Goal: Transaction & Acquisition: Book appointment/travel/reservation

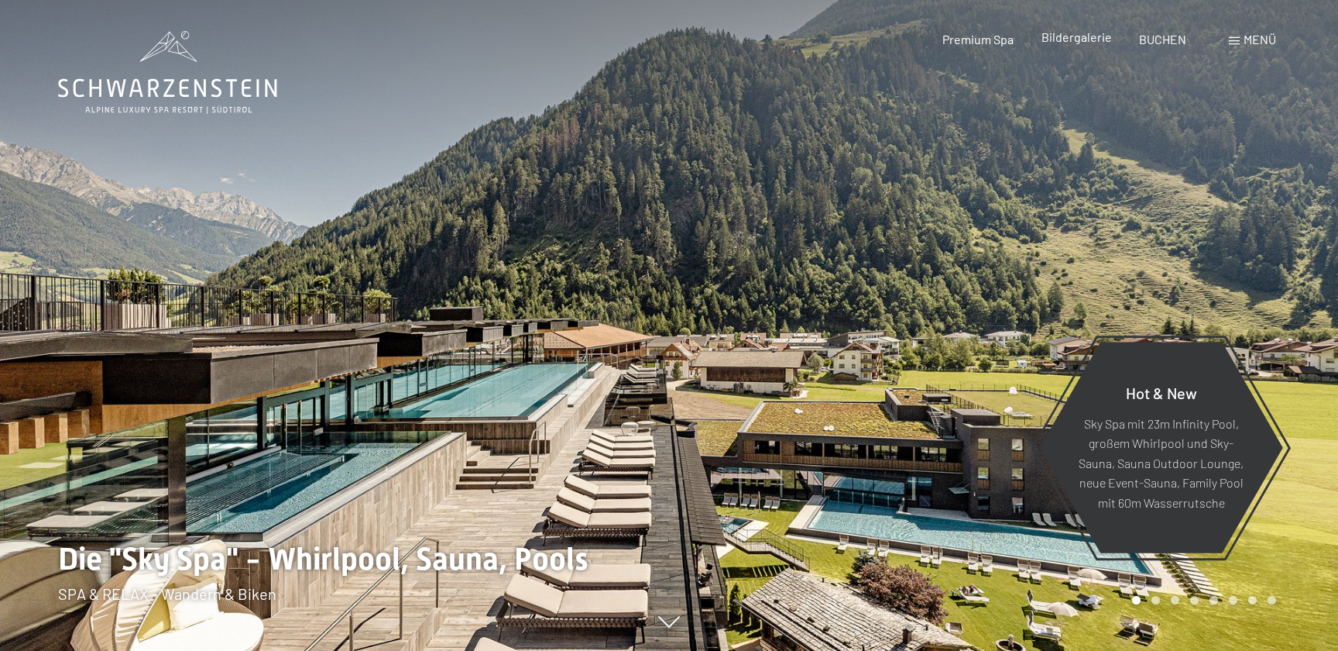
click at [1054, 36] on span "Bildergalerie" at bounding box center [1077, 36] width 70 height 15
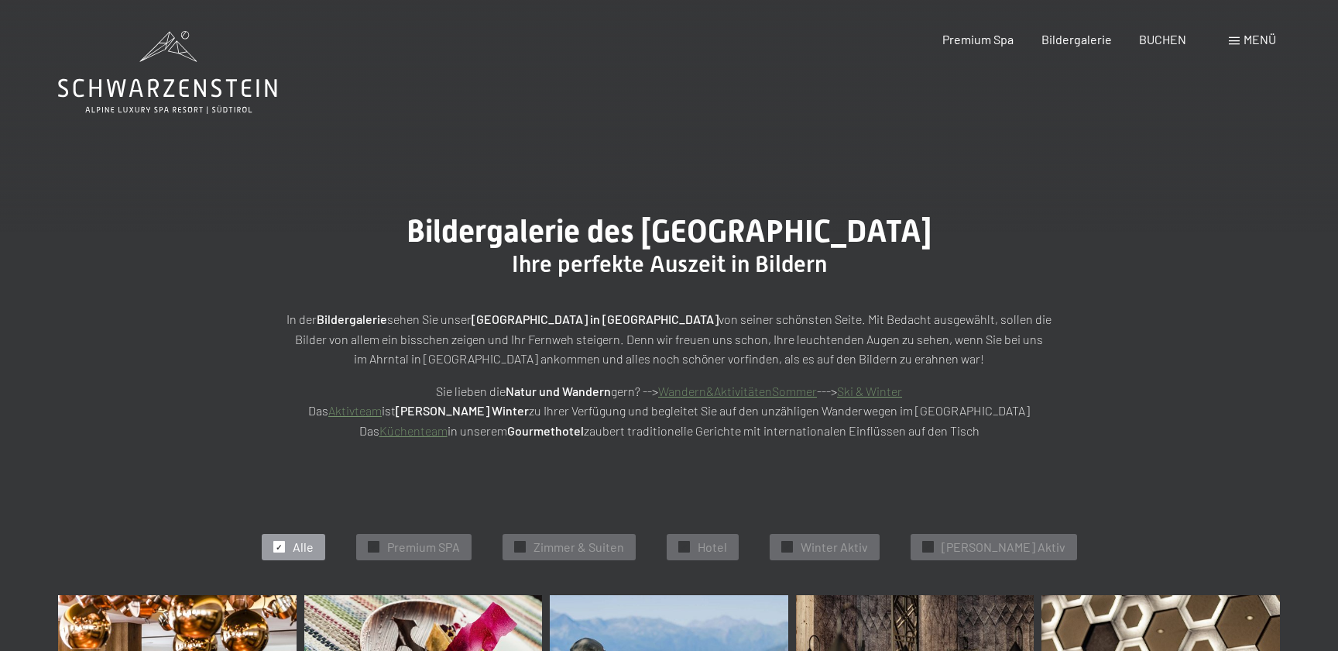
click at [1225, 48] on div "Buchen Anfragen Premium Spa Bildergalerie BUCHEN Menü DE IT EN Gutschein Bilder…" at bounding box center [1082, 39] width 388 height 17
click at [1258, 36] on span "Menü" at bounding box center [1260, 39] width 33 height 15
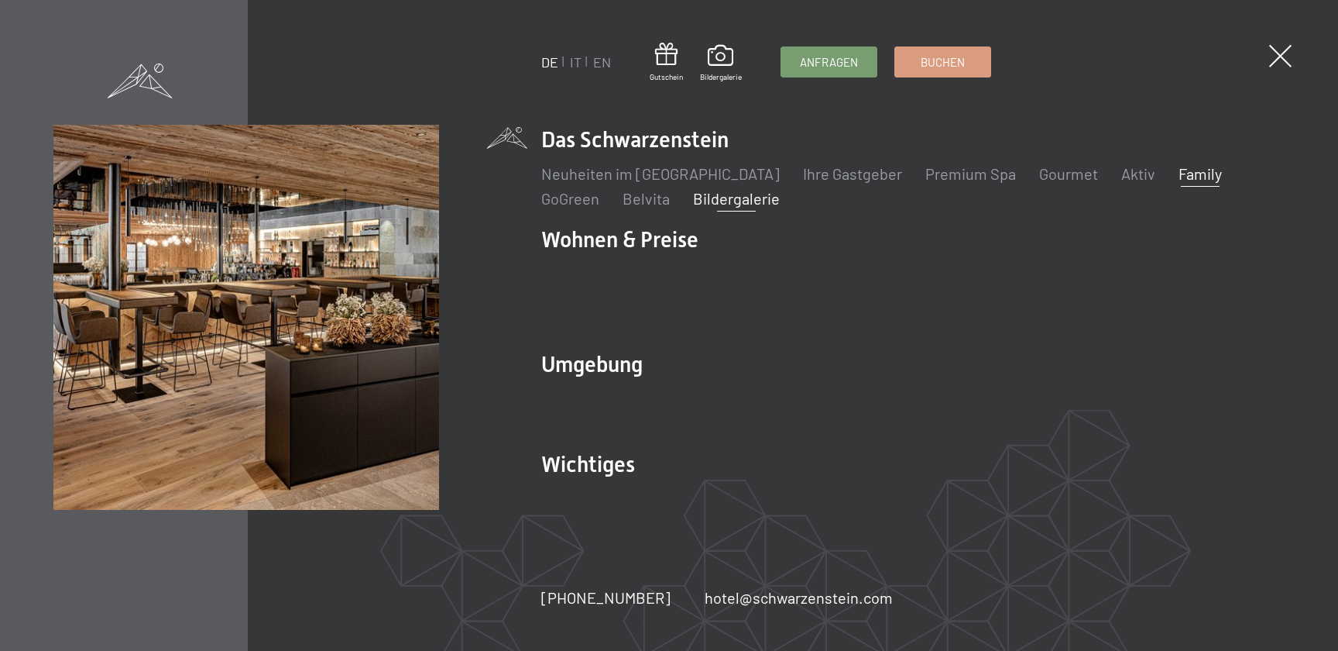
click at [1179, 182] on link "Family" at bounding box center [1200, 173] width 43 height 19
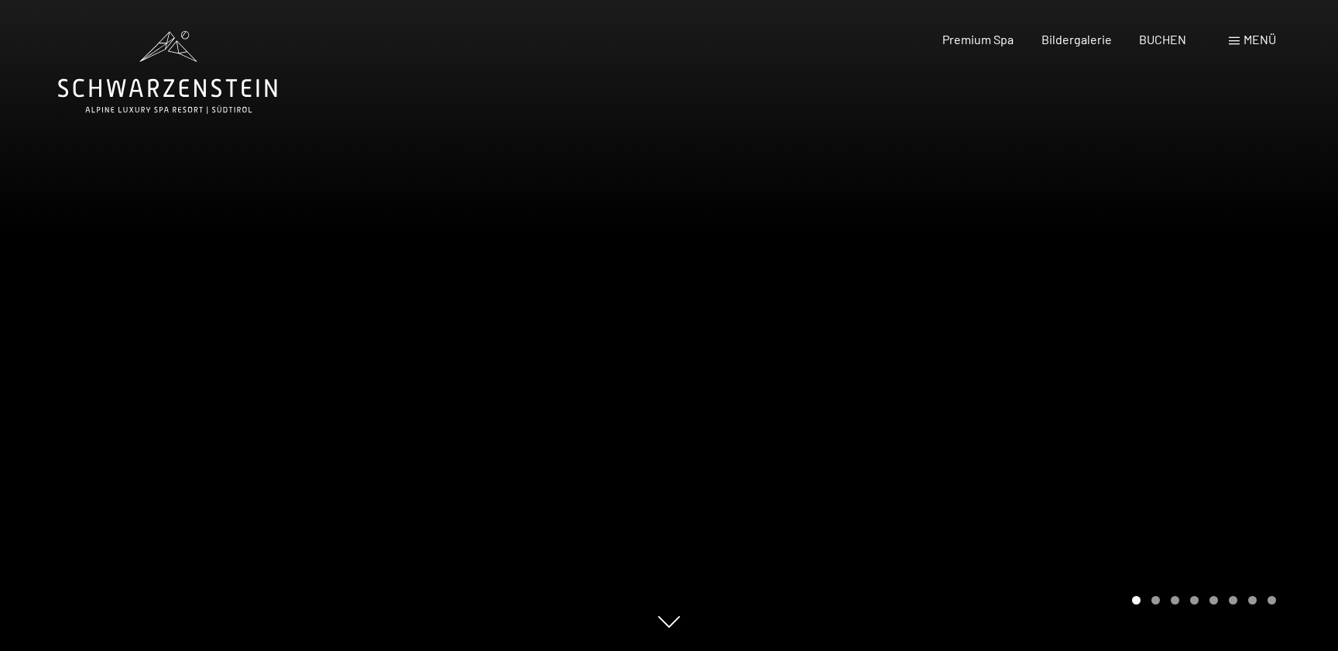
click at [960, 304] on div at bounding box center [1003, 325] width 669 height 651
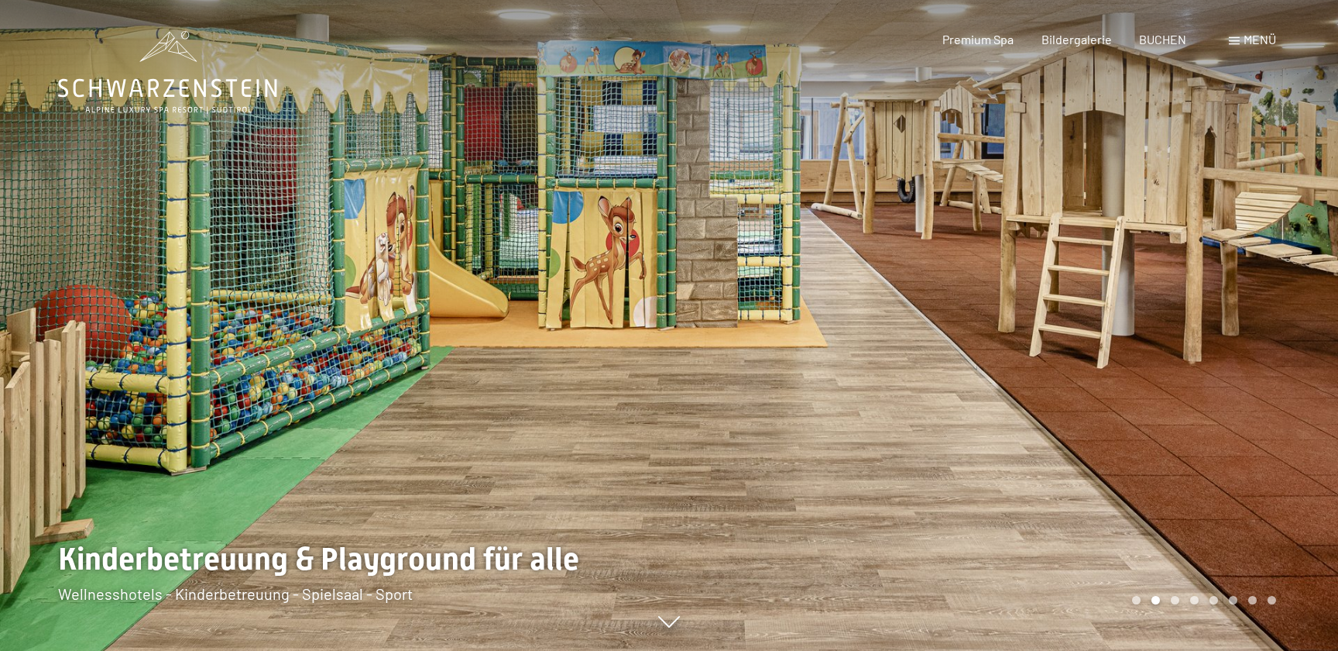
click at [976, 303] on div at bounding box center [1003, 325] width 669 height 651
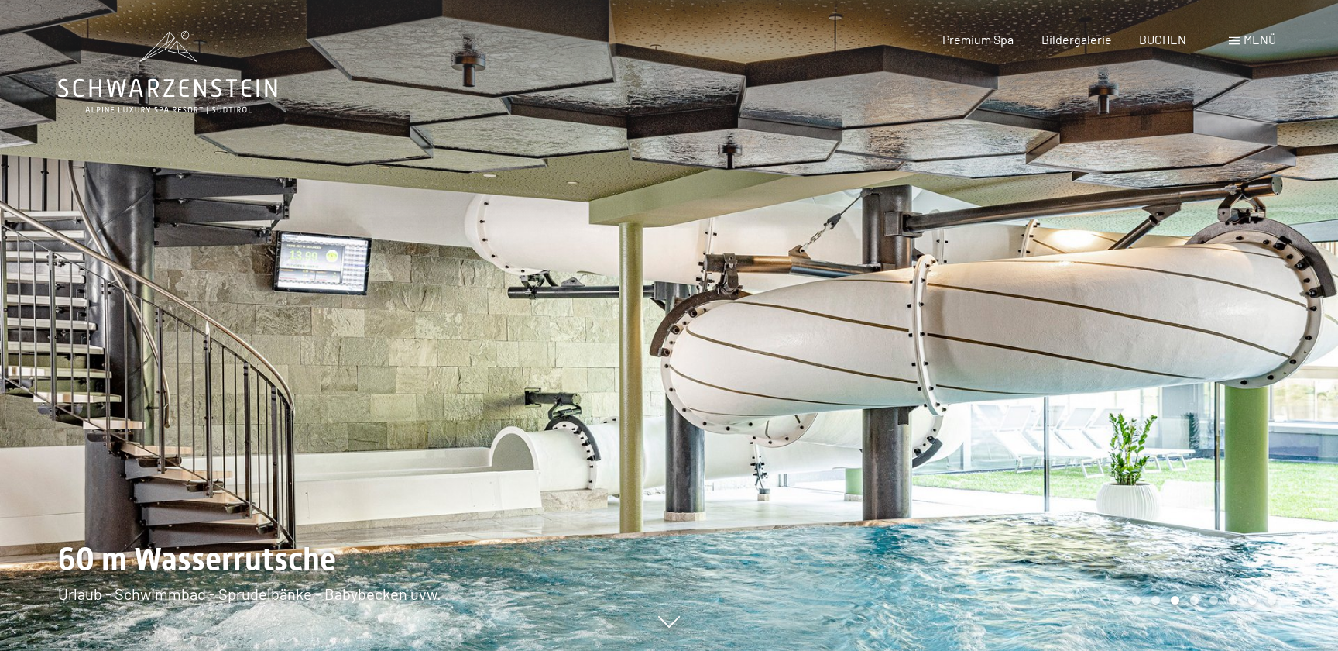
click at [976, 303] on div at bounding box center [1003, 325] width 669 height 651
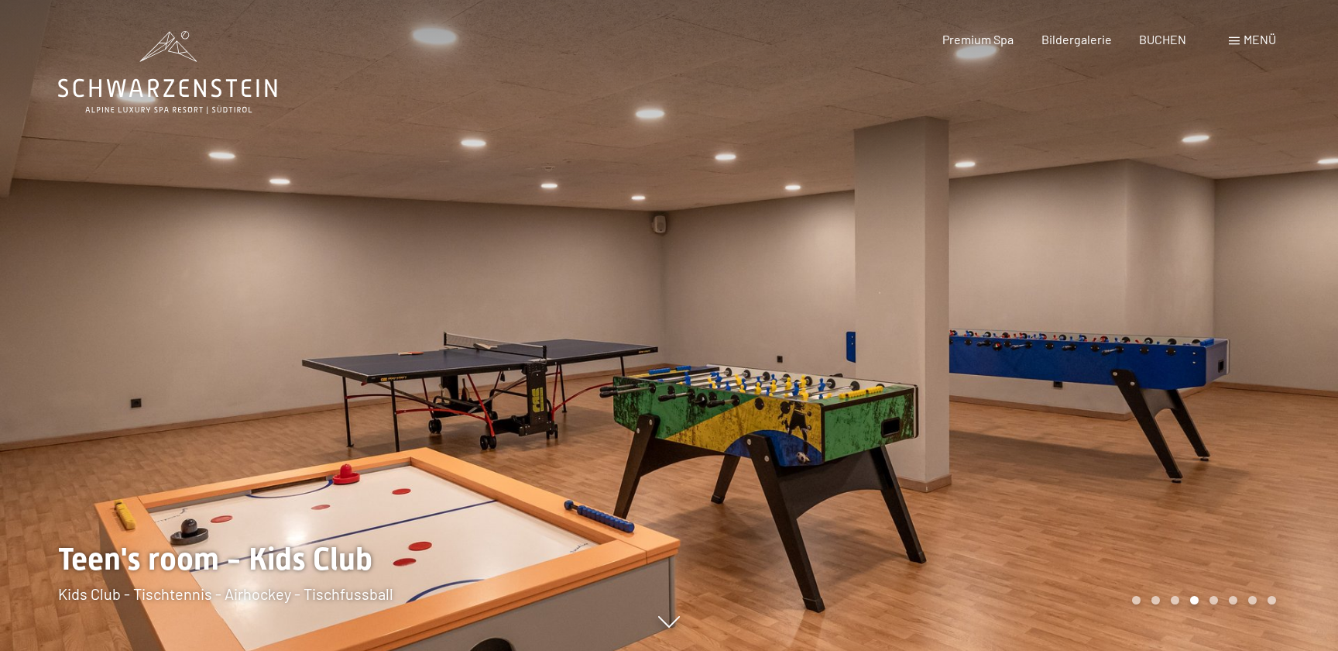
click at [976, 303] on div at bounding box center [1003, 325] width 669 height 651
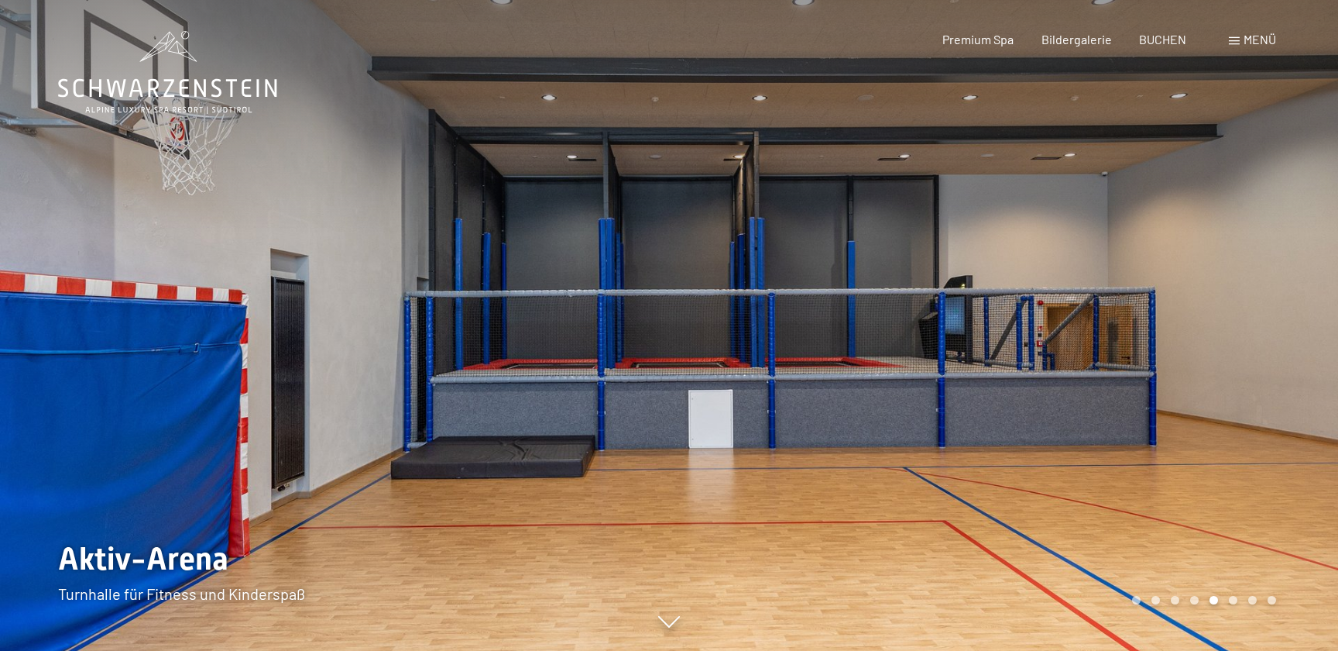
click at [976, 303] on div at bounding box center [1003, 325] width 669 height 651
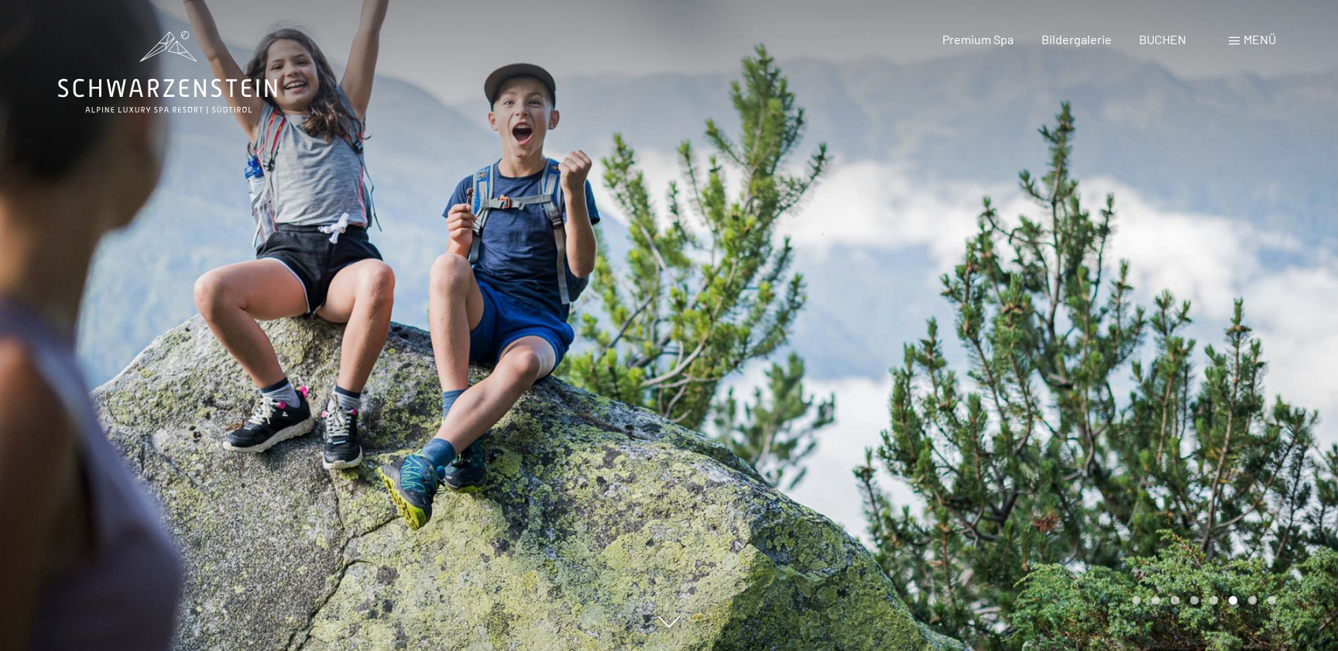
click at [976, 303] on div at bounding box center [1003, 325] width 669 height 651
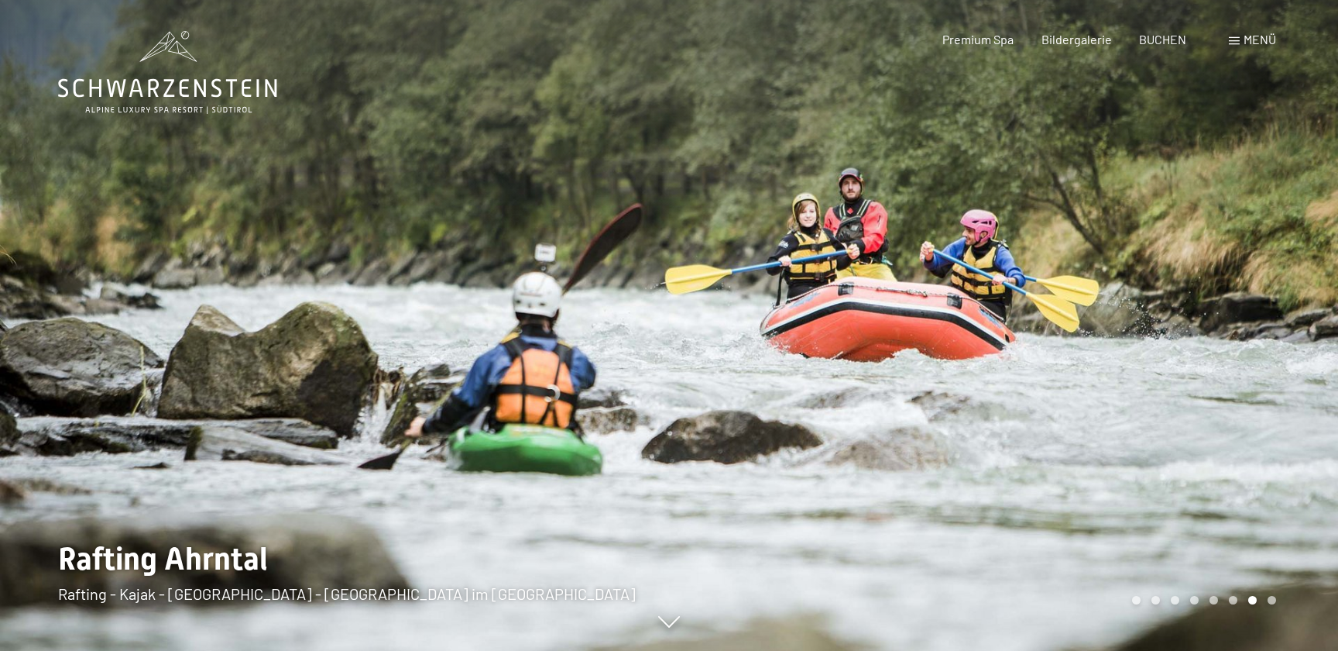
click at [976, 303] on div at bounding box center [1003, 325] width 669 height 651
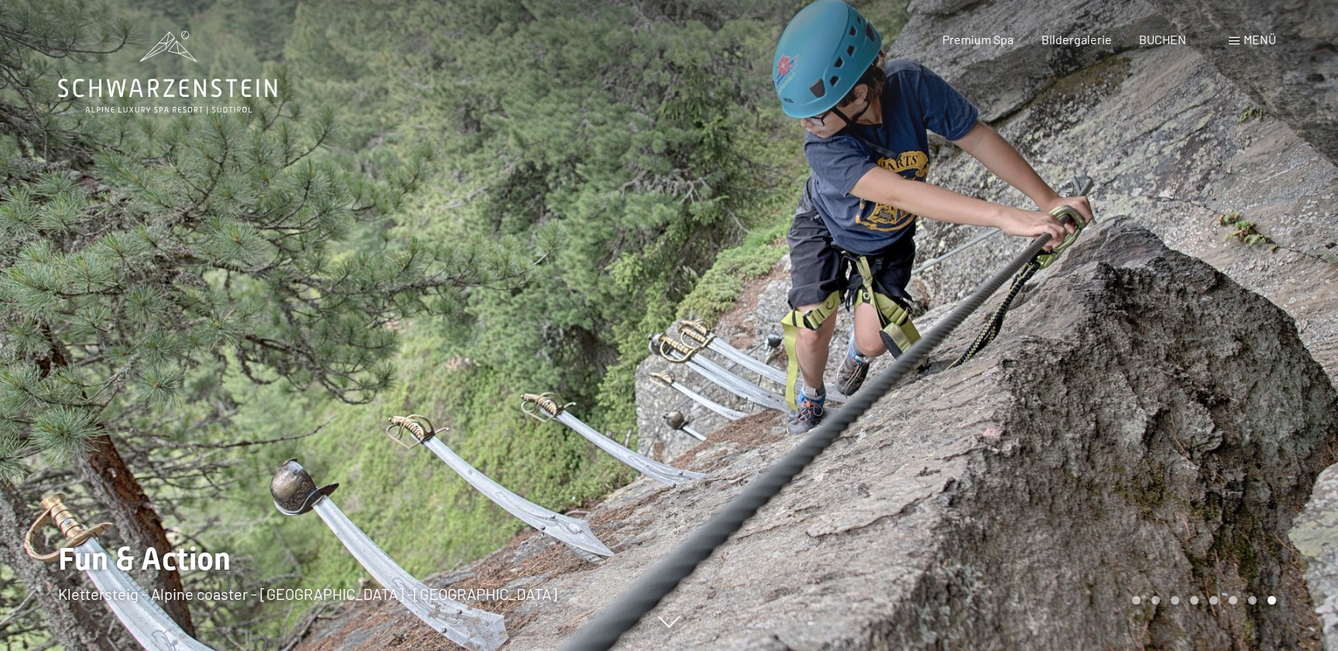
click at [976, 303] on div at bounding box center [1003, 325] width 669 height 651
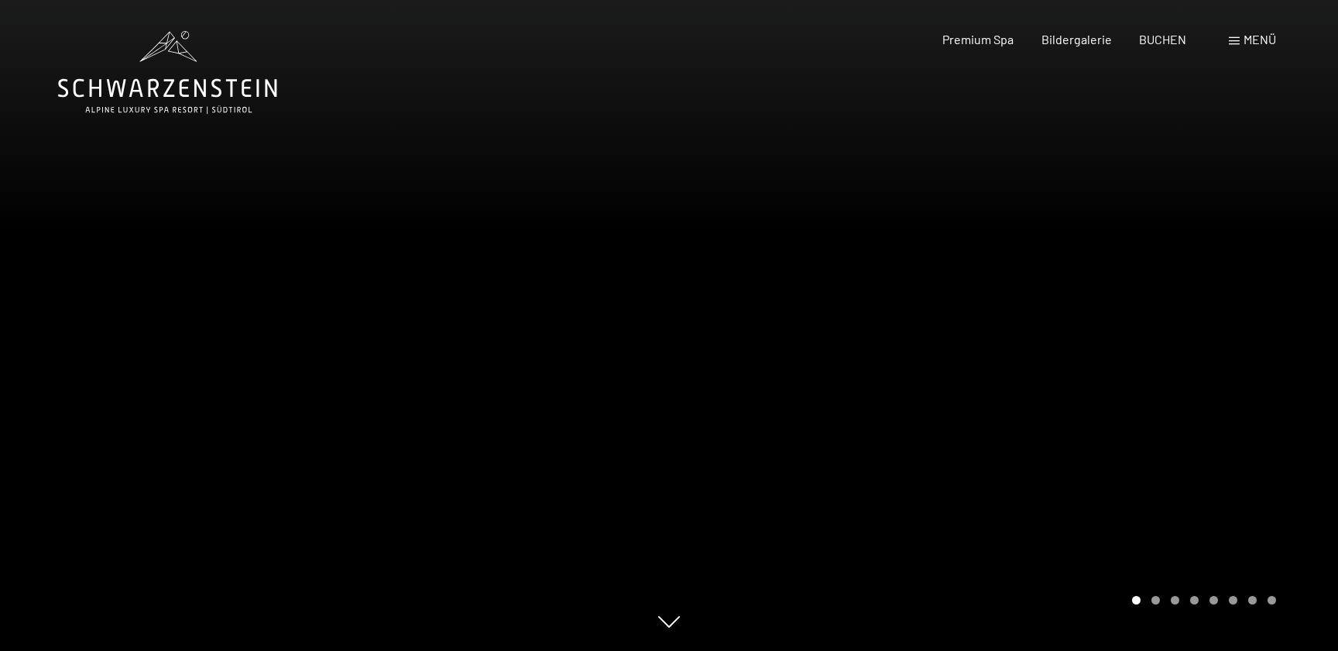
click at [976, 303] on div at bounding box center [1003, 325] width 669 height 651
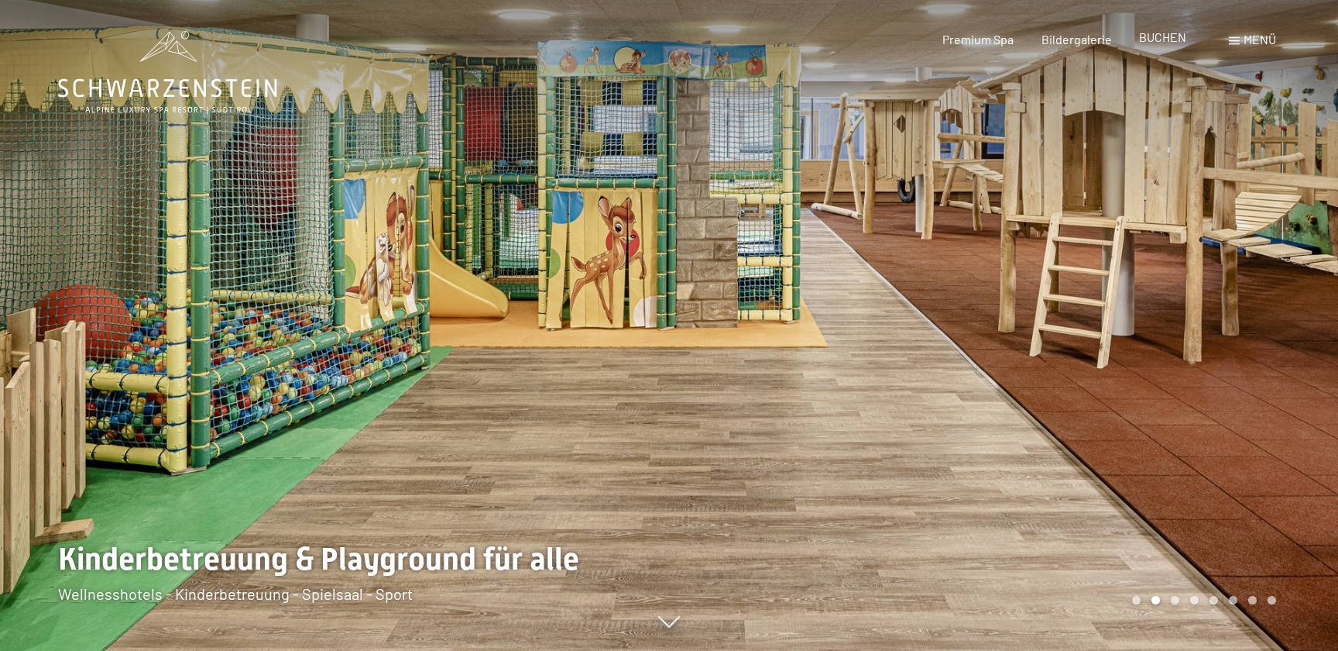
click at [1172, 42] on span "BUCHEN" at bounding box center [1162, 36] width 47 height 15
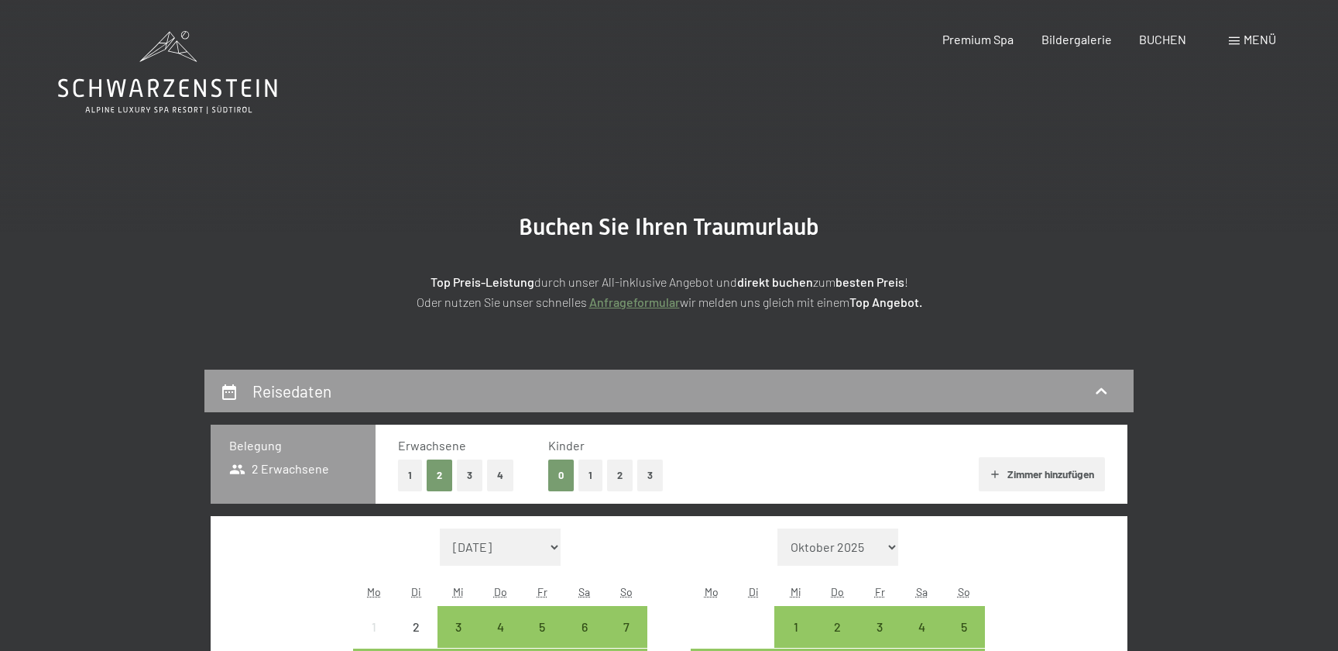
click at [1240, 42] on div "Menü" at bounding box center [1252, 39] width 47 height 17
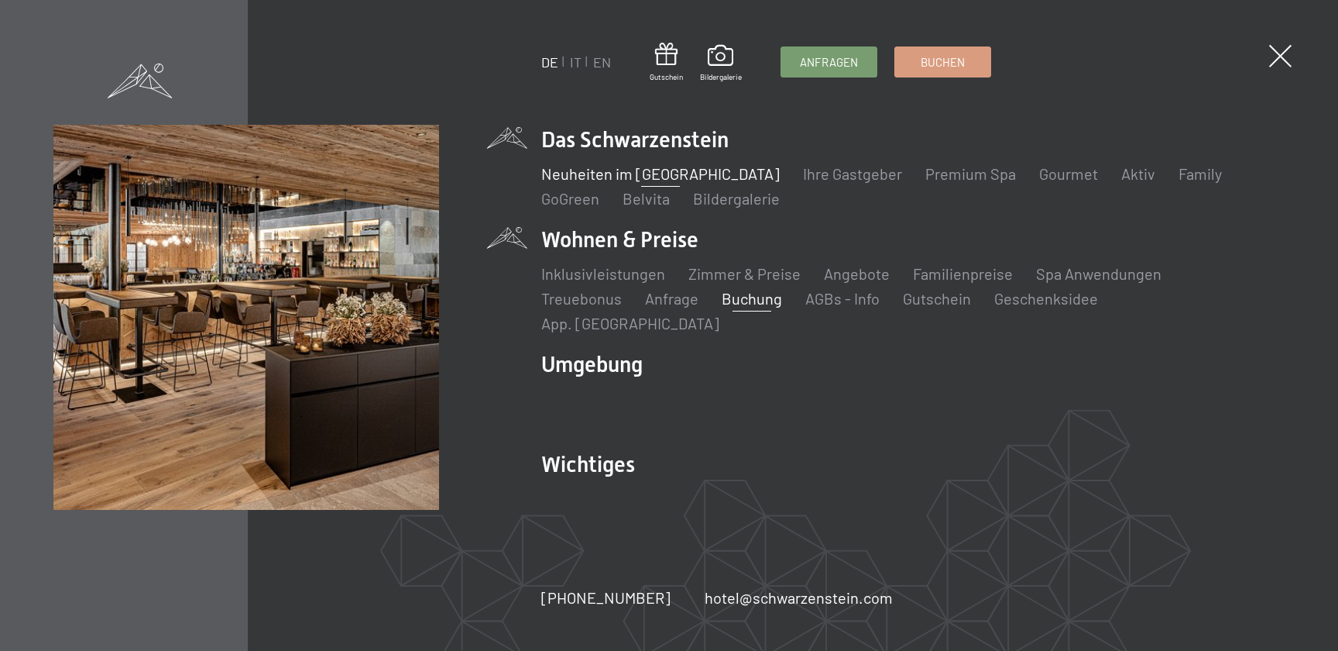
click at [665, 183] on link "Neuheiten im [GEOGRAPHIC_DATA]" at bounding box center [660, 173] width 239 height 19
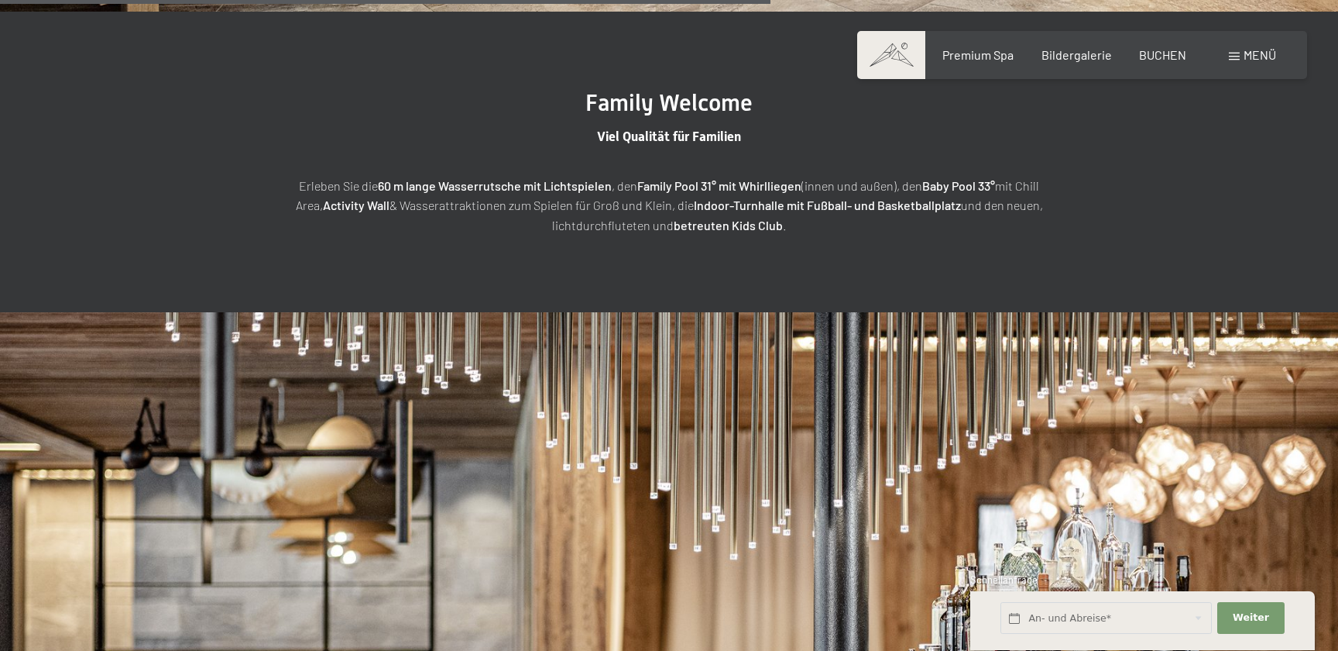
scroll to position [3574, 0]
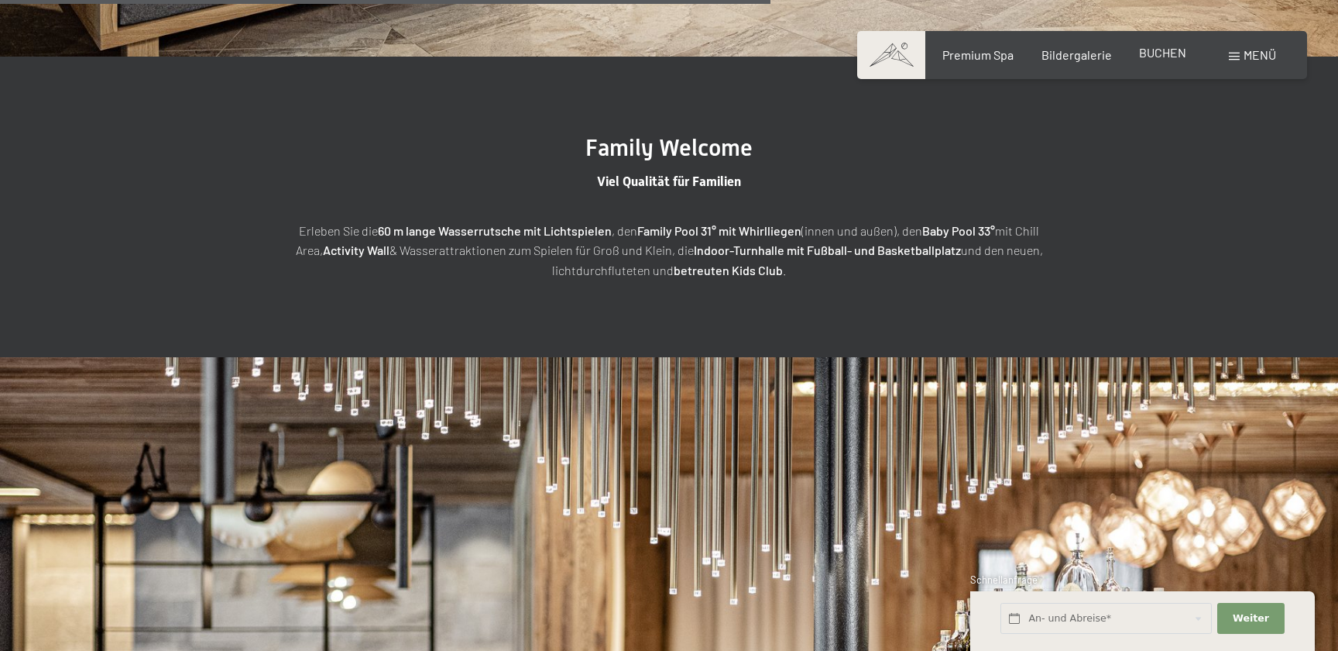
click at [1151, 60] on div "BUCHEN" at bounding box center [1162, 52] width 47 height 17
click at [1153, 57] on span "BUCHEN" at bounding box center [1162, 52] width 47 height 15
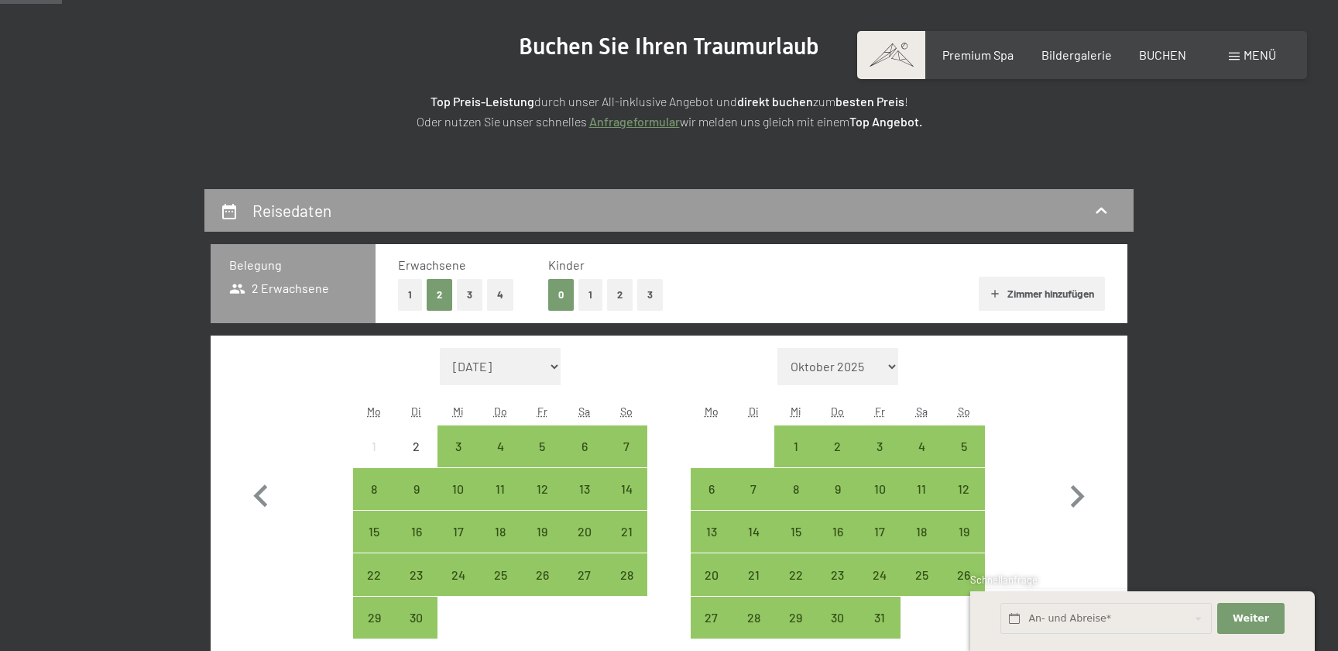
scroll to position [321, 0]
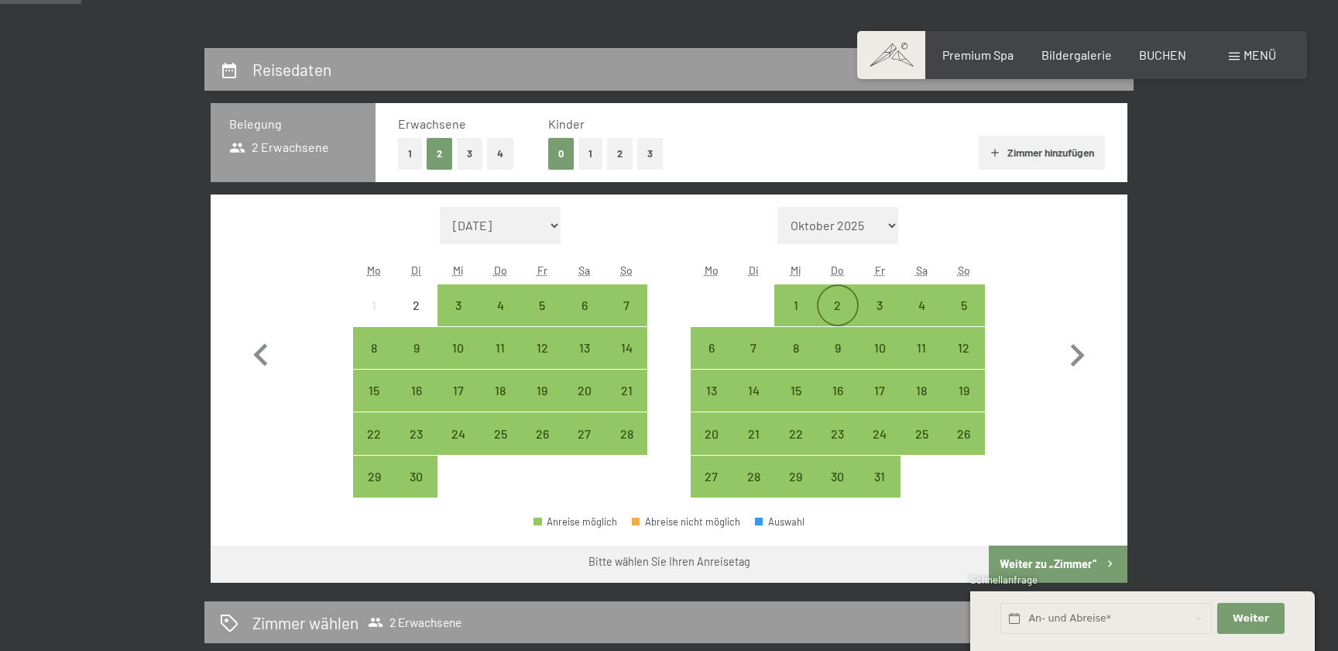
click at [835, 310] on div "2" at bounding box center [838, 318] width 39 height 39
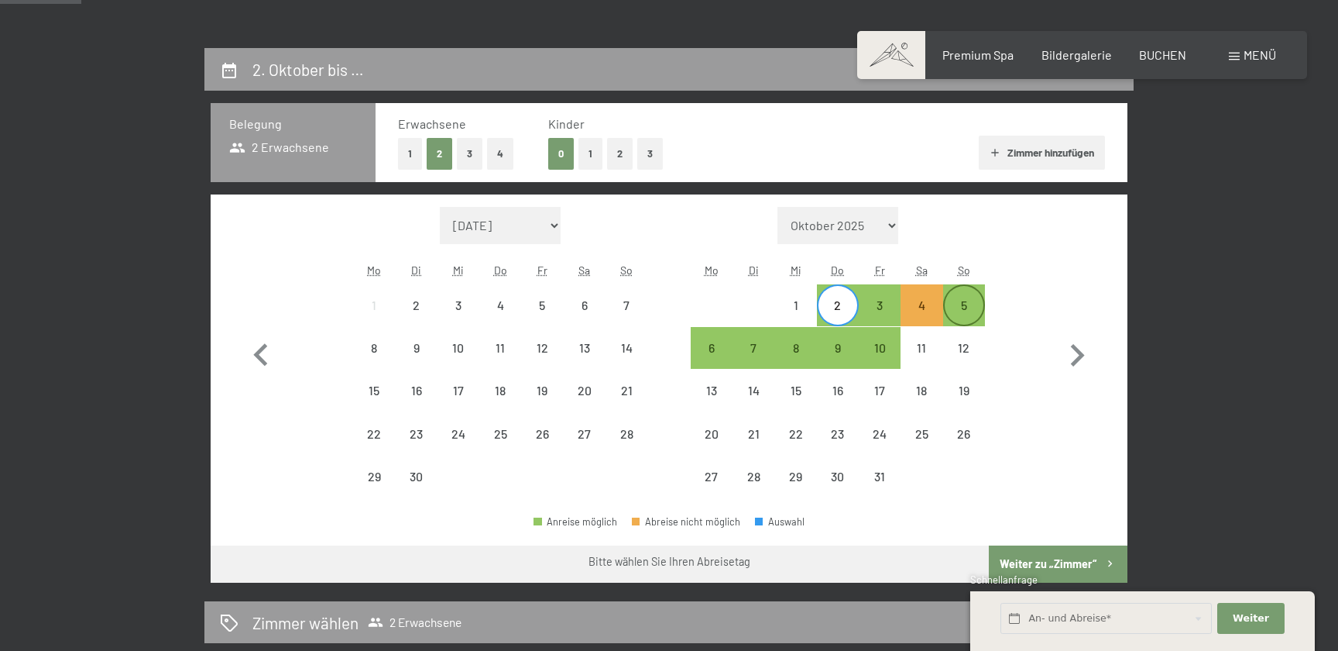
click at [960, 302] on div "5" at bounding box center [964, 318] width 39 height 39
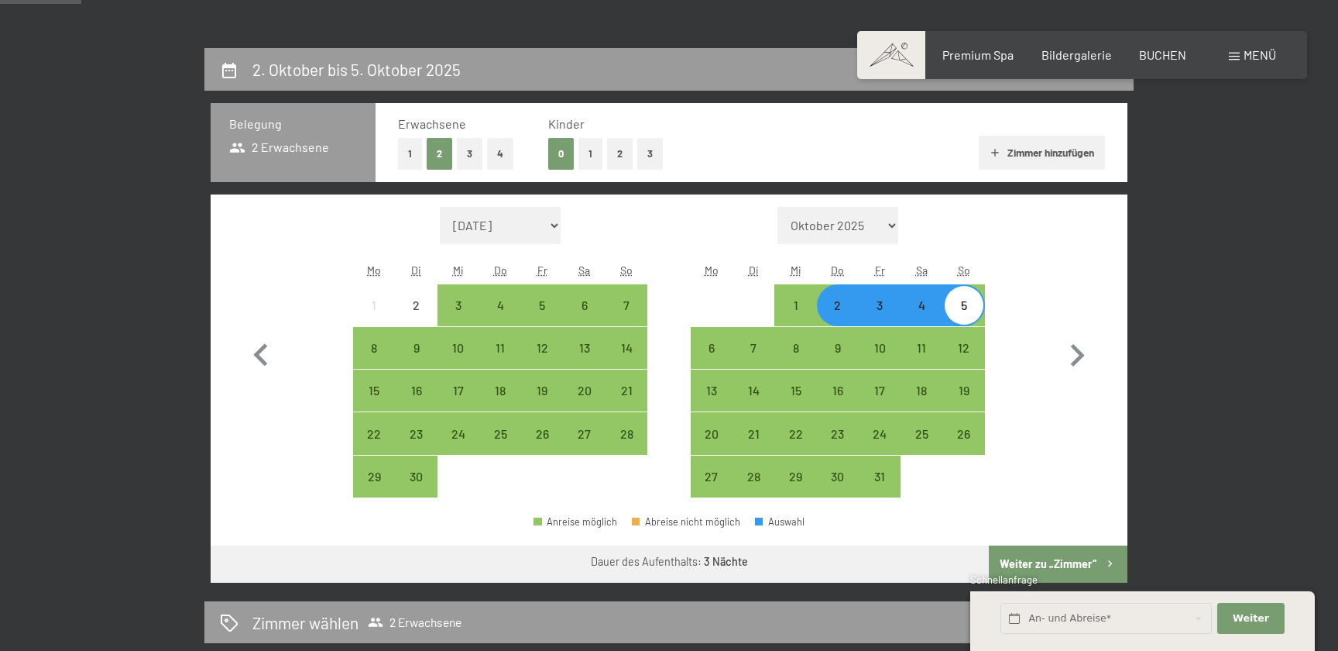
click at [1046, 561] on button "Weiter zu „Zimmer“" at bounding box center [1058, 563] width 139 height 37
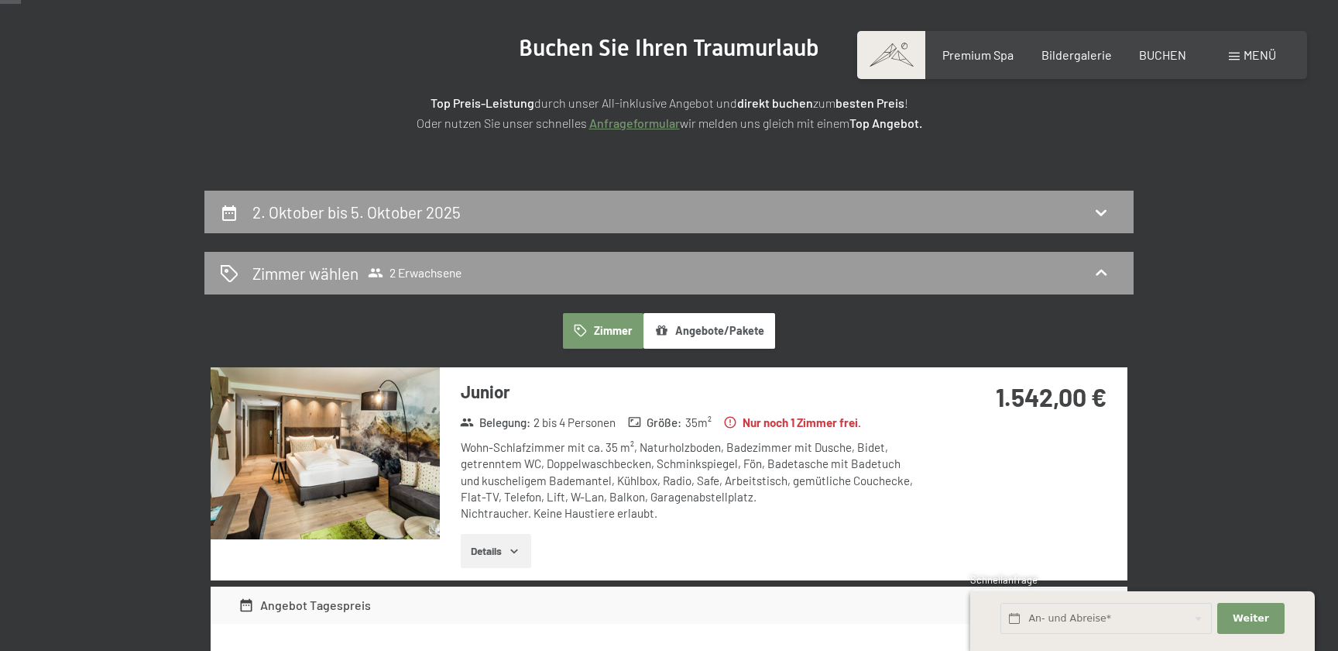
scroll to position [0, 0]
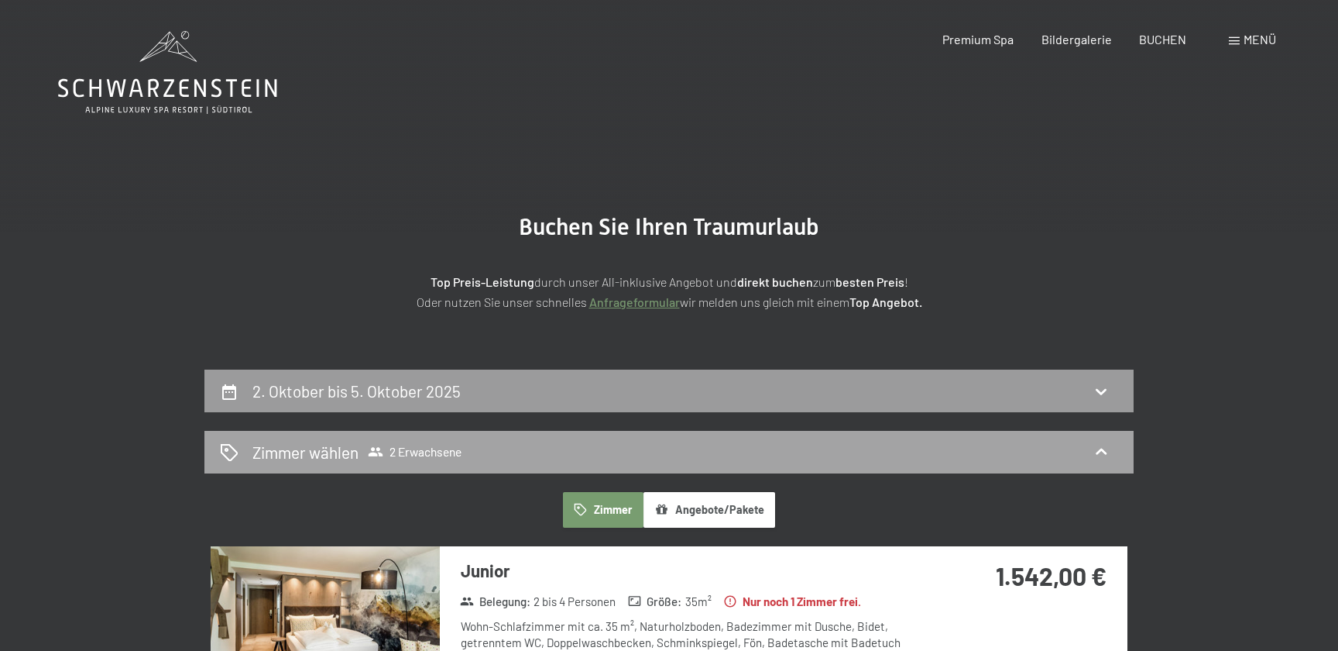
click at [588, 441] on div "Zimmer wählen 2 Erwachsene" at bounding box center [669, 452] width 898 height 22
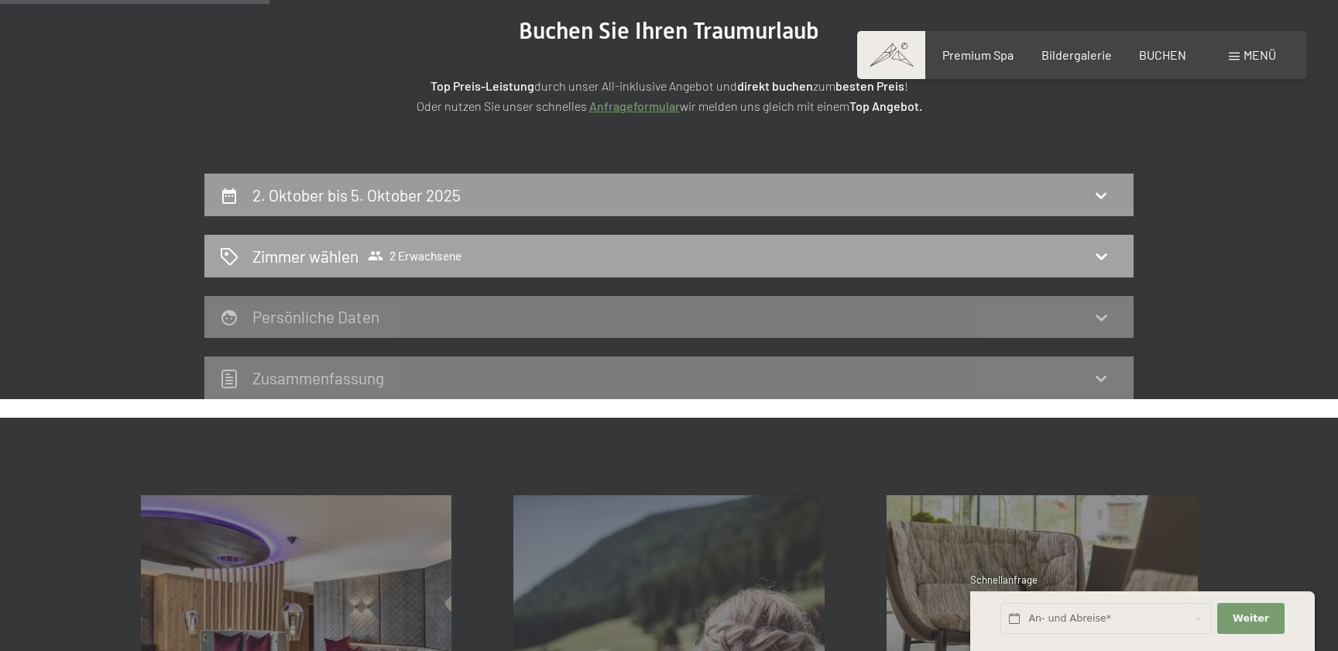
scroll to position [235, 0]
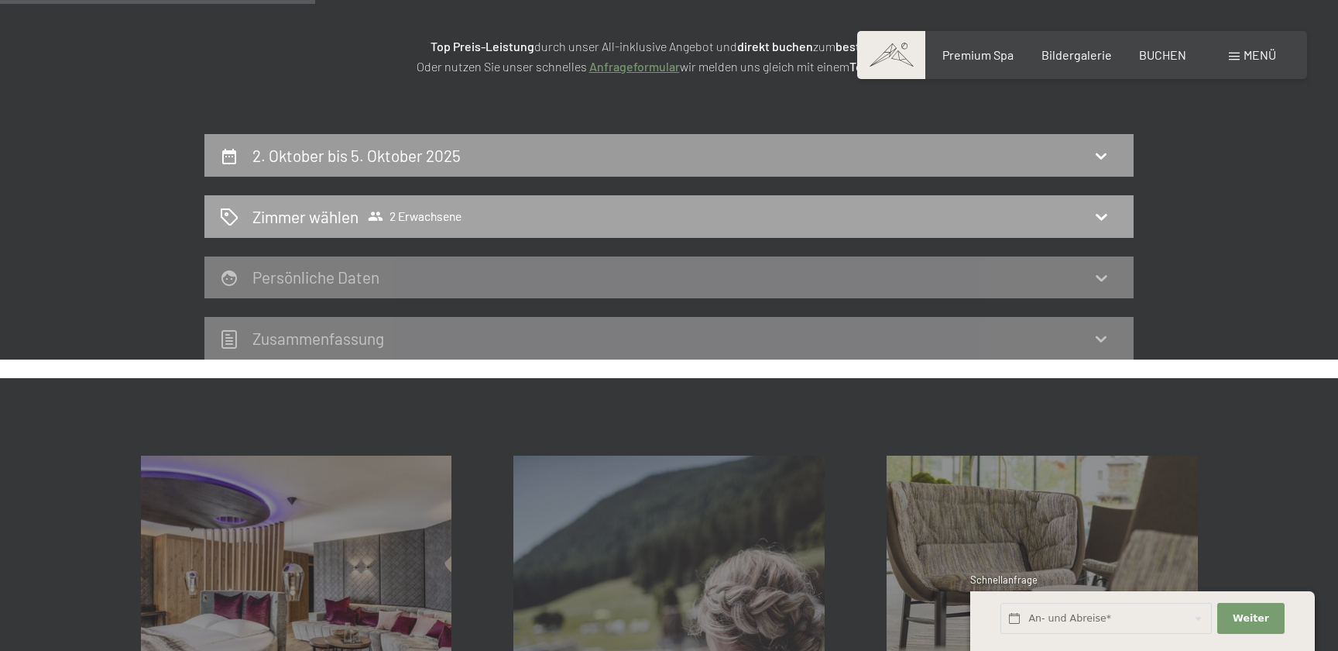
click at [1035, 225] on div "Zimmer wählen 2 Erwachsene" at bounding box center [669, 216] width 898 height 22
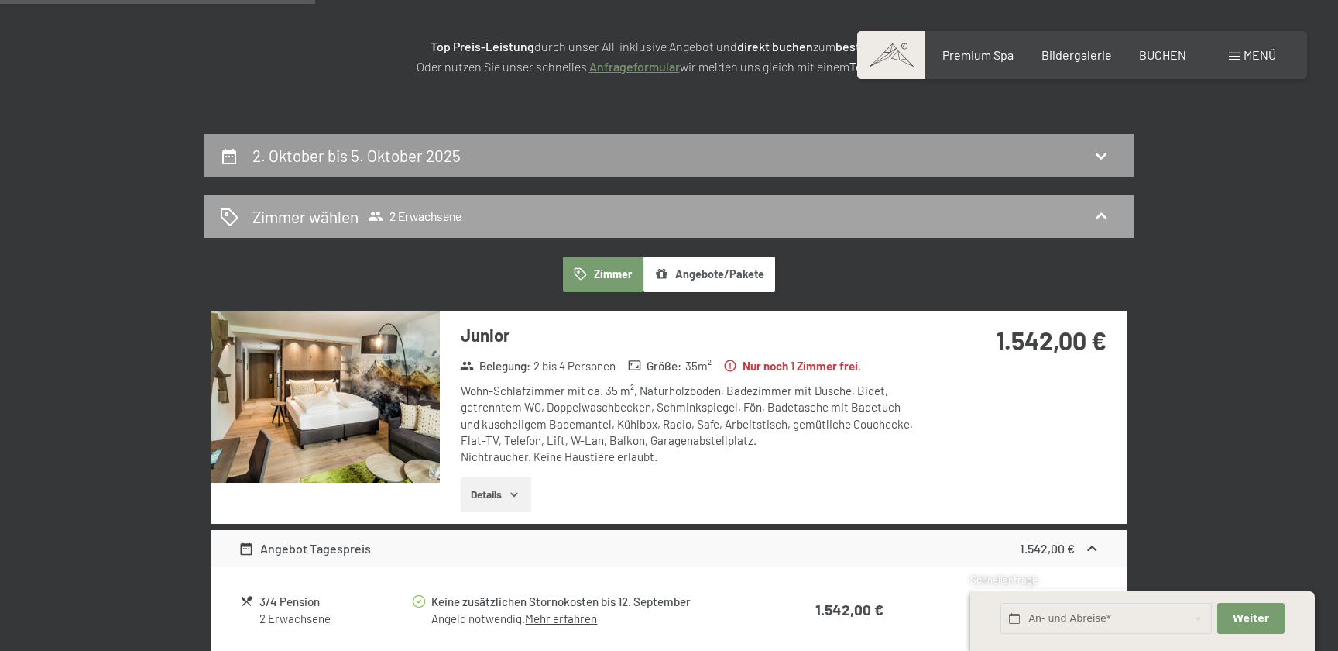
click at [393, 220] on span "2 Erwachsene" at bounding box center [415, 215] width 94 height 15
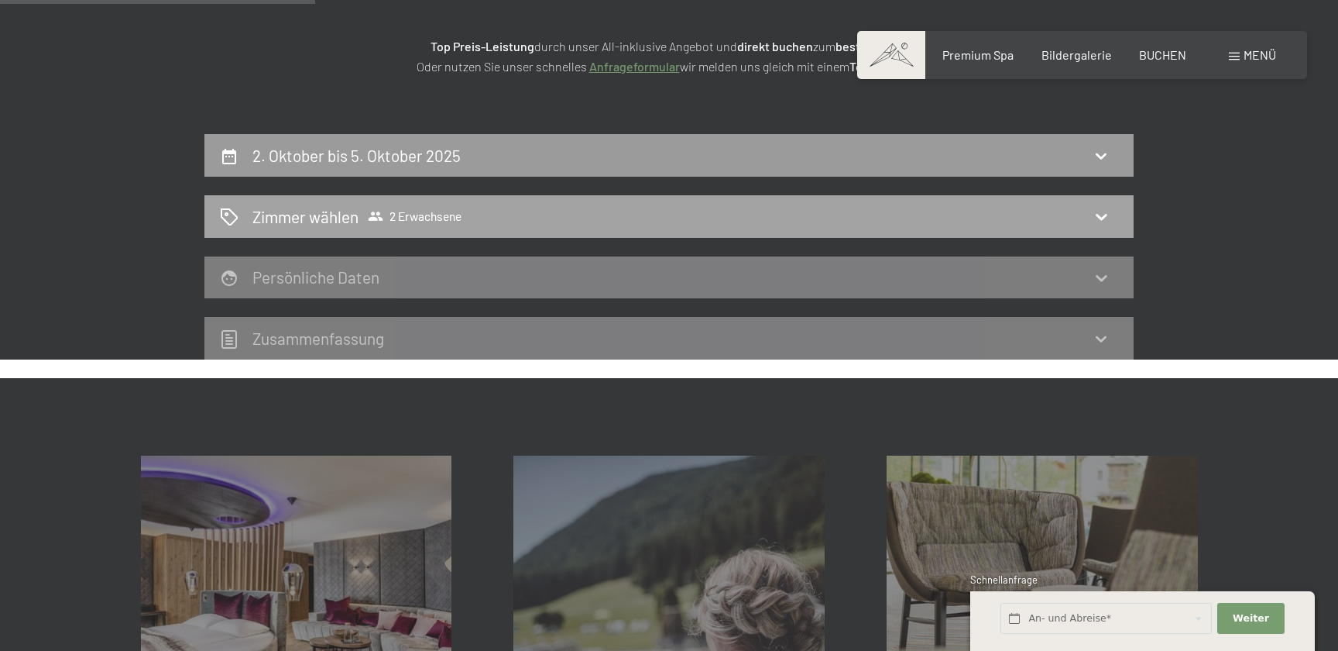
click at [393, 219] on span "2 Erwachsene" at bounding box center [415, 215] width 94 height 15
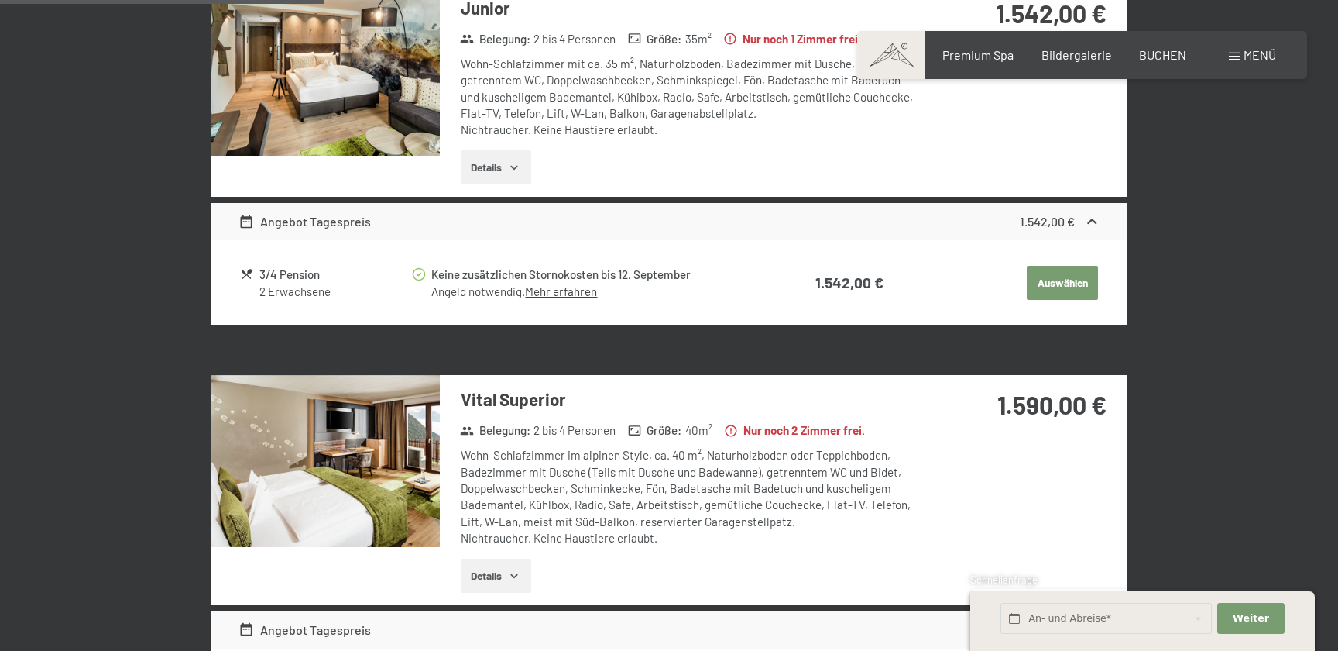
scroll to position [0, 0]
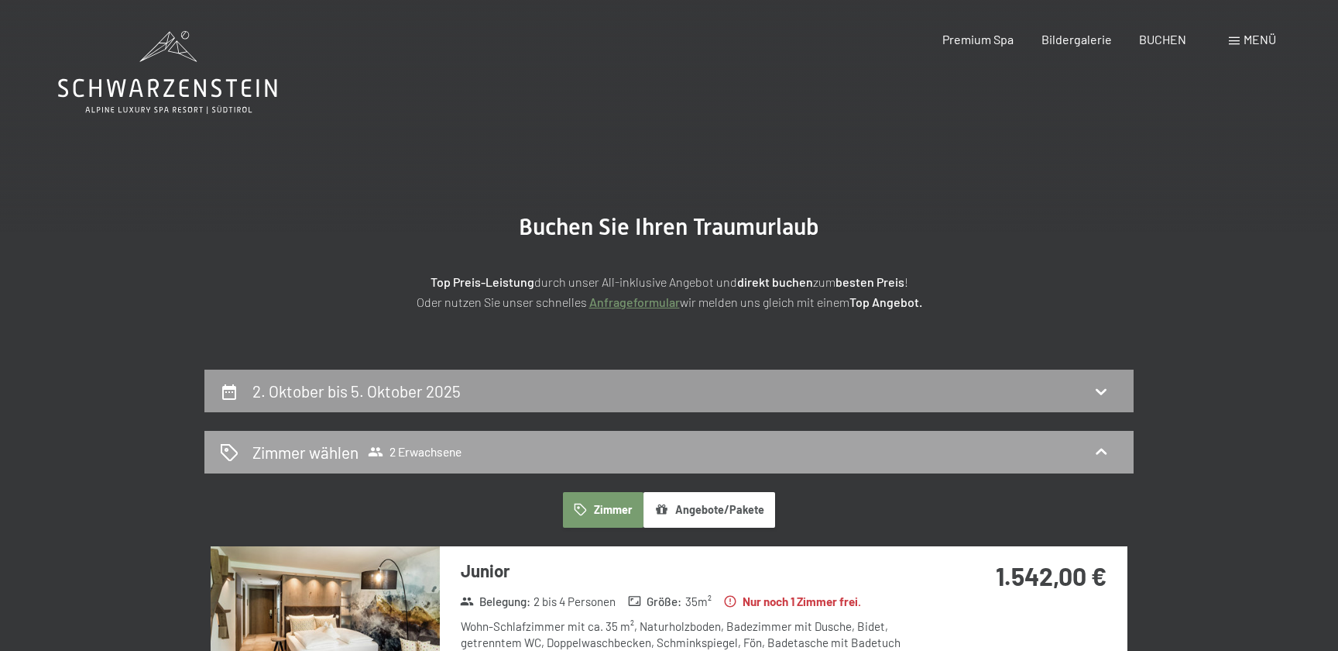
click at [1098, 447] on icon at bounding box center [1101, 451] width 19 height 19
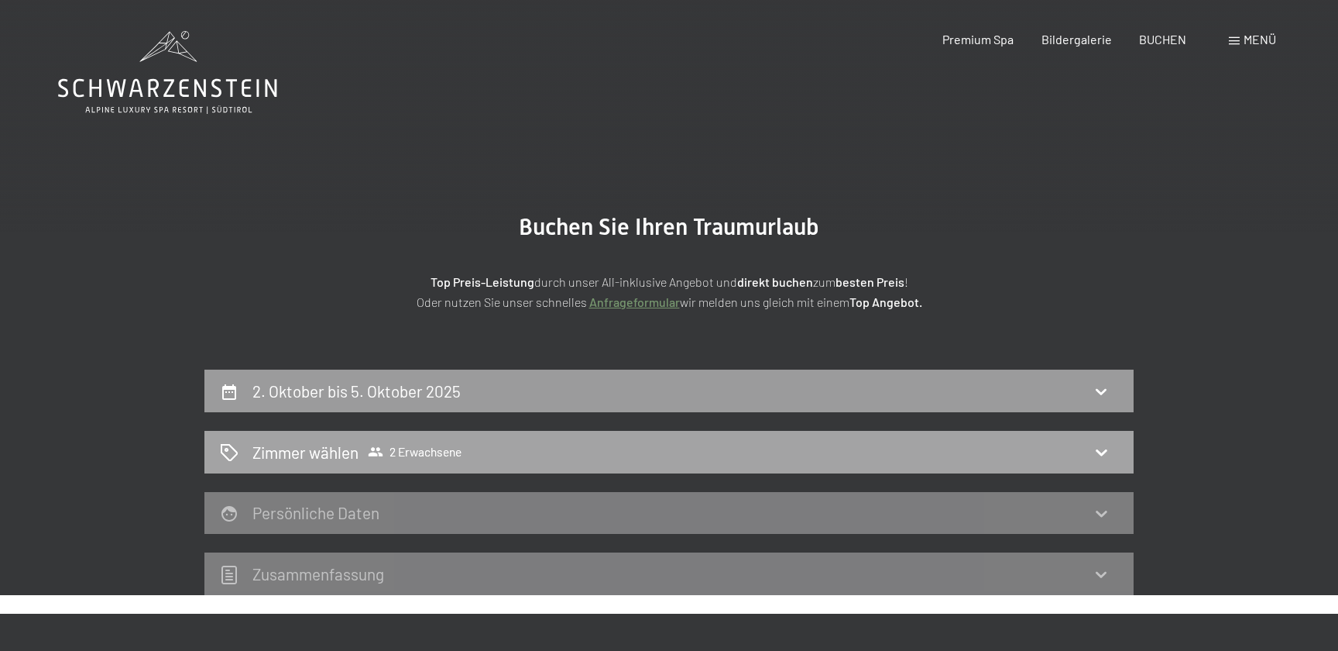
click at [404, 448] on span "2 Erwachsene" at bounding box center [415, 451] width 94 height 15
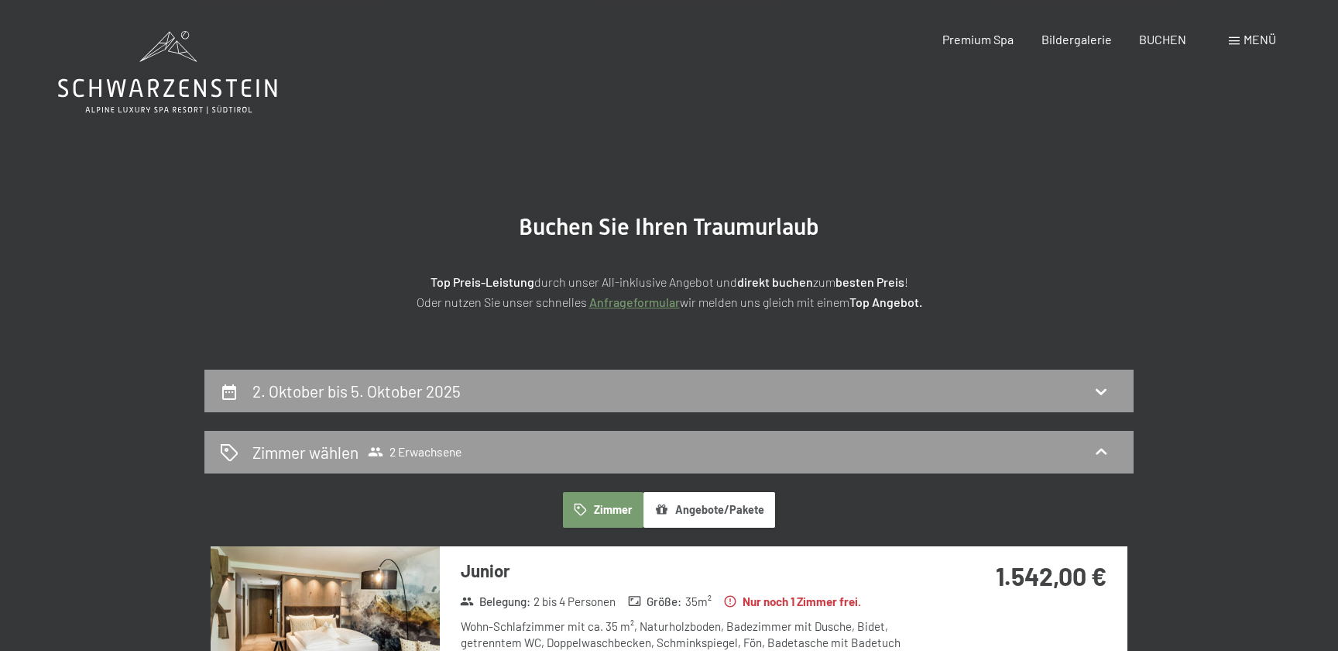
click at [706, 510] on button "Angebote/Pakete" at bounding box center [710, 510] width 132 height 36
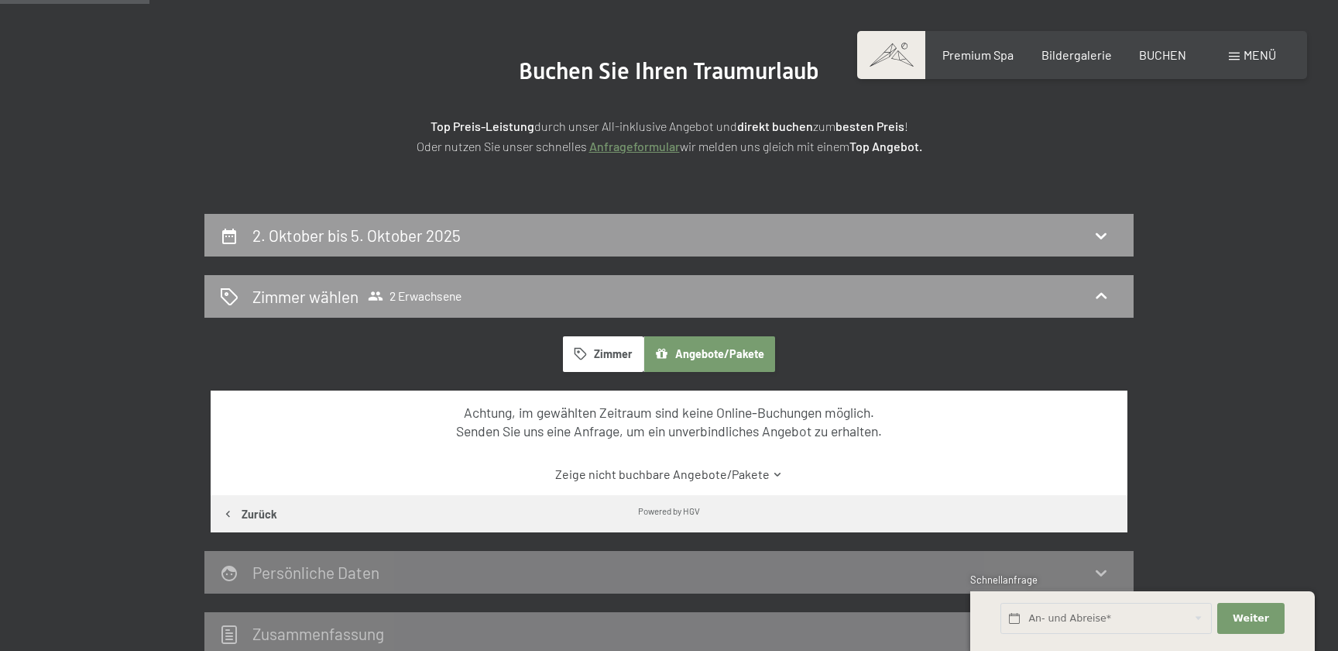
scroll to position [139, 0]
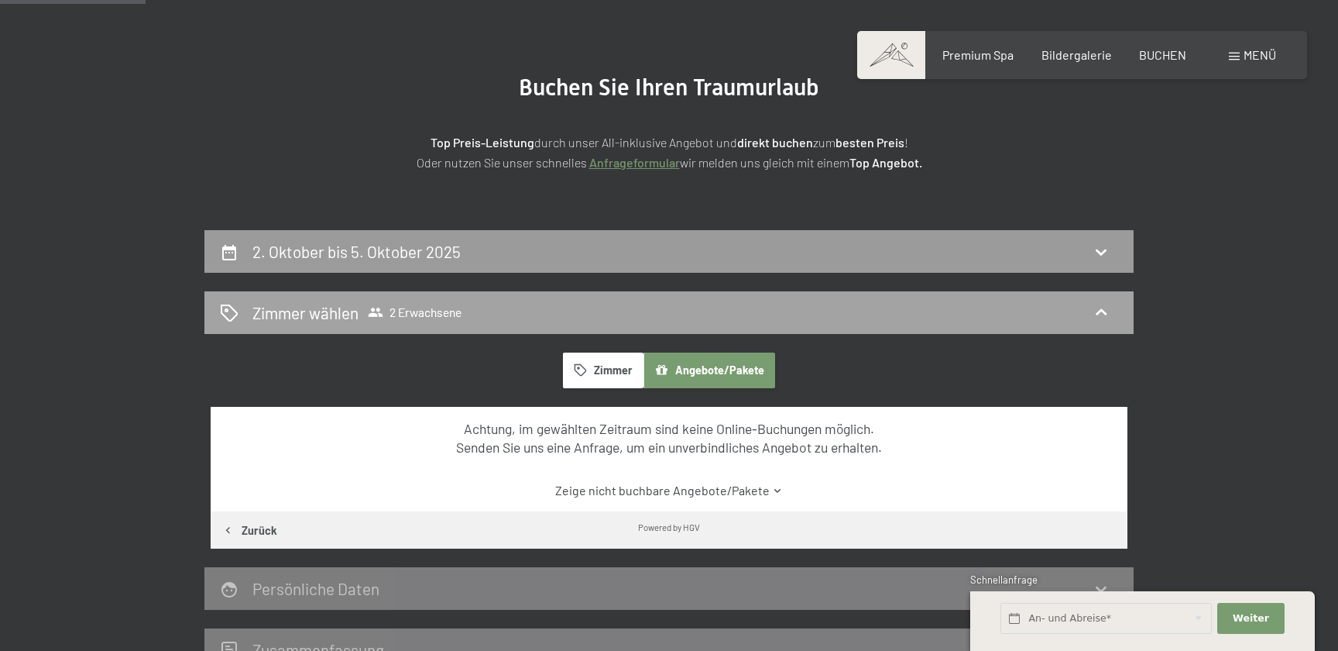
click at [211, 298] on div "Zimmer wählen 2 Erwachsene" at bounding box center [668, 312] width 929 height 43
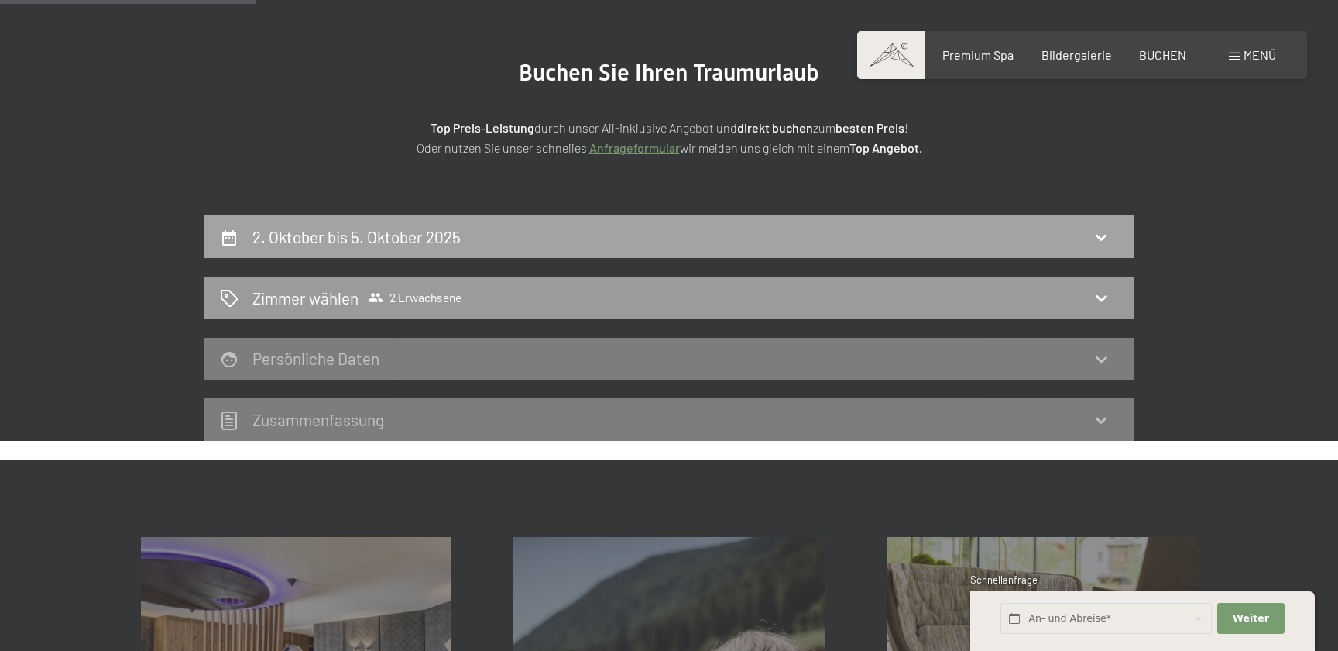
scroll to position [0, 0]
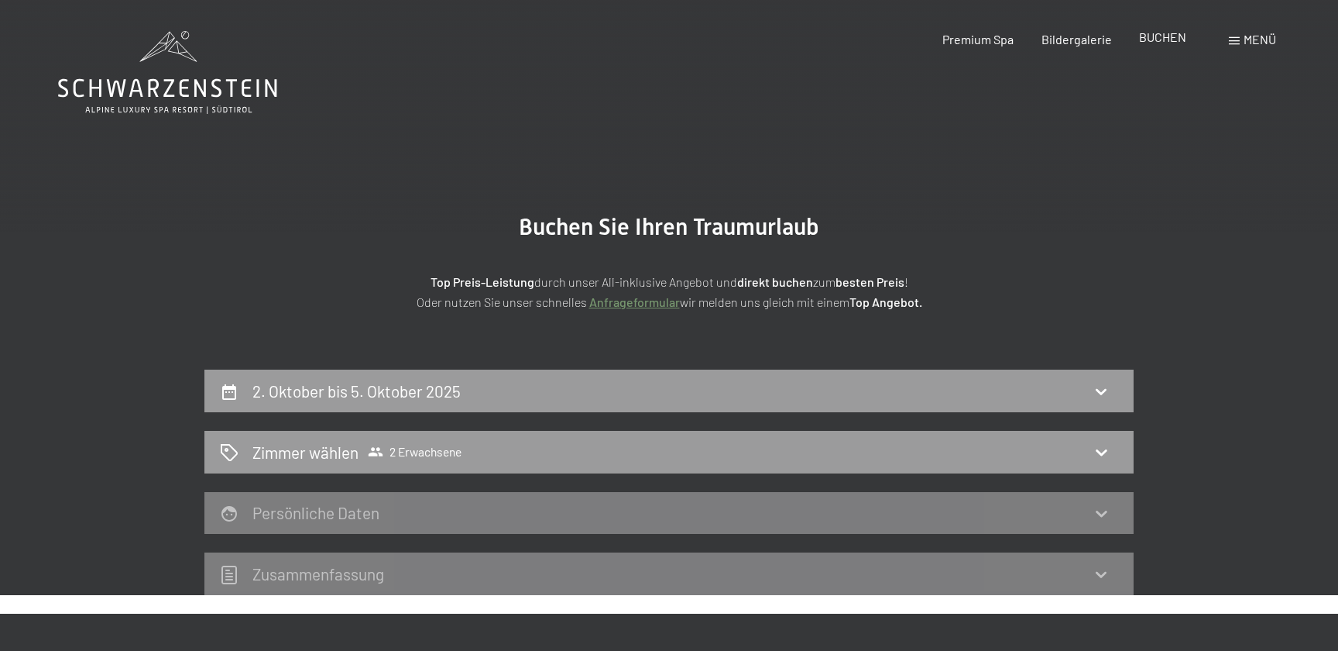
click at [1170, 34] on span "BUCHEN" at bounding box center [1162, 36] width 47 height 15
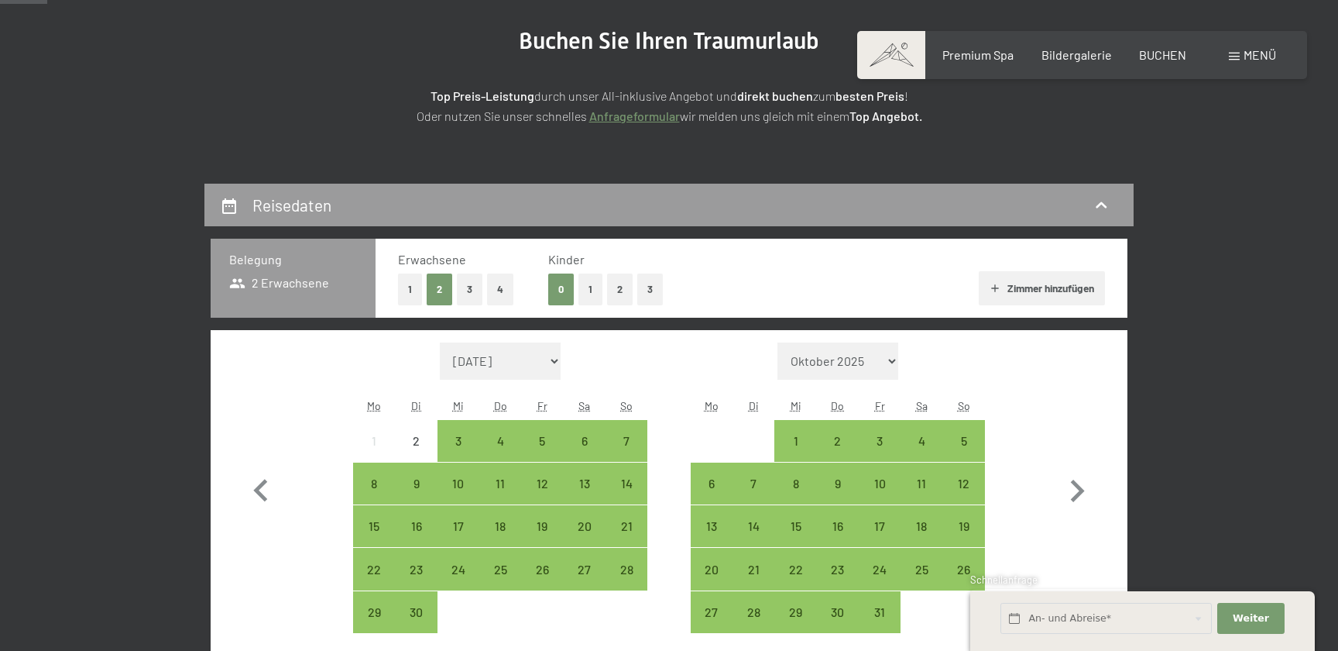
scroll to position [187, 0]
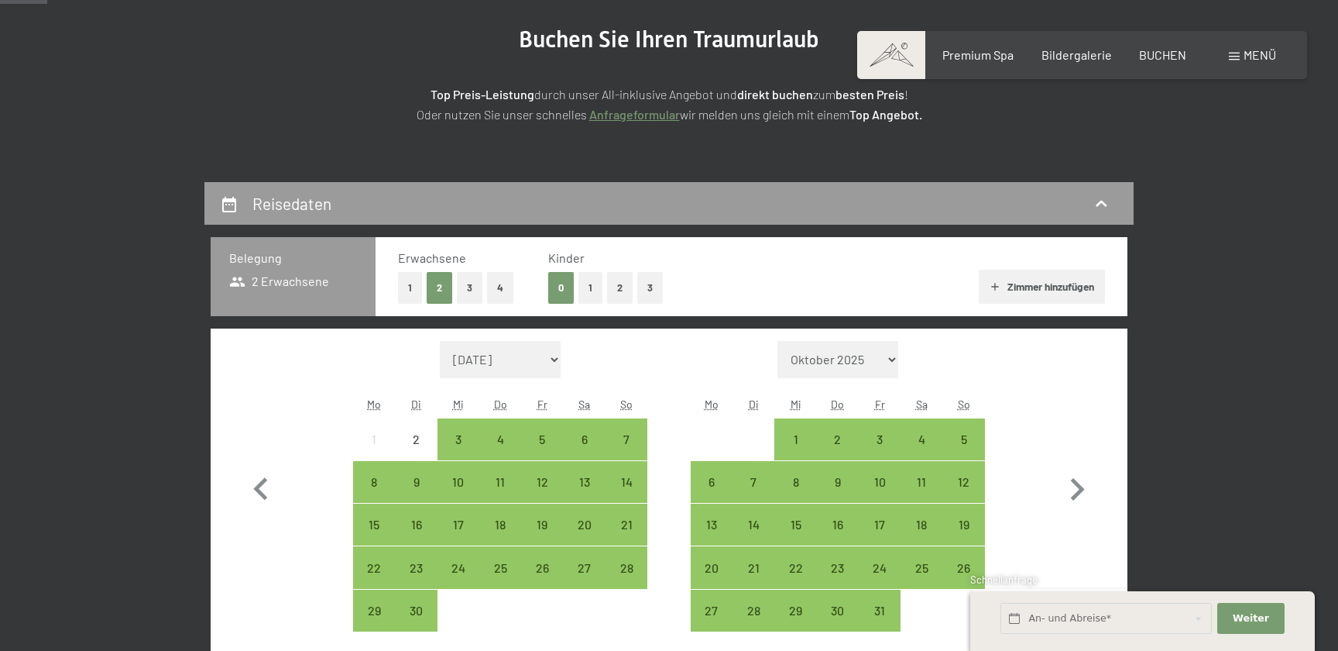
click at [613, 280] on button "2" at bounding box center [620, 288] width 26 height 32
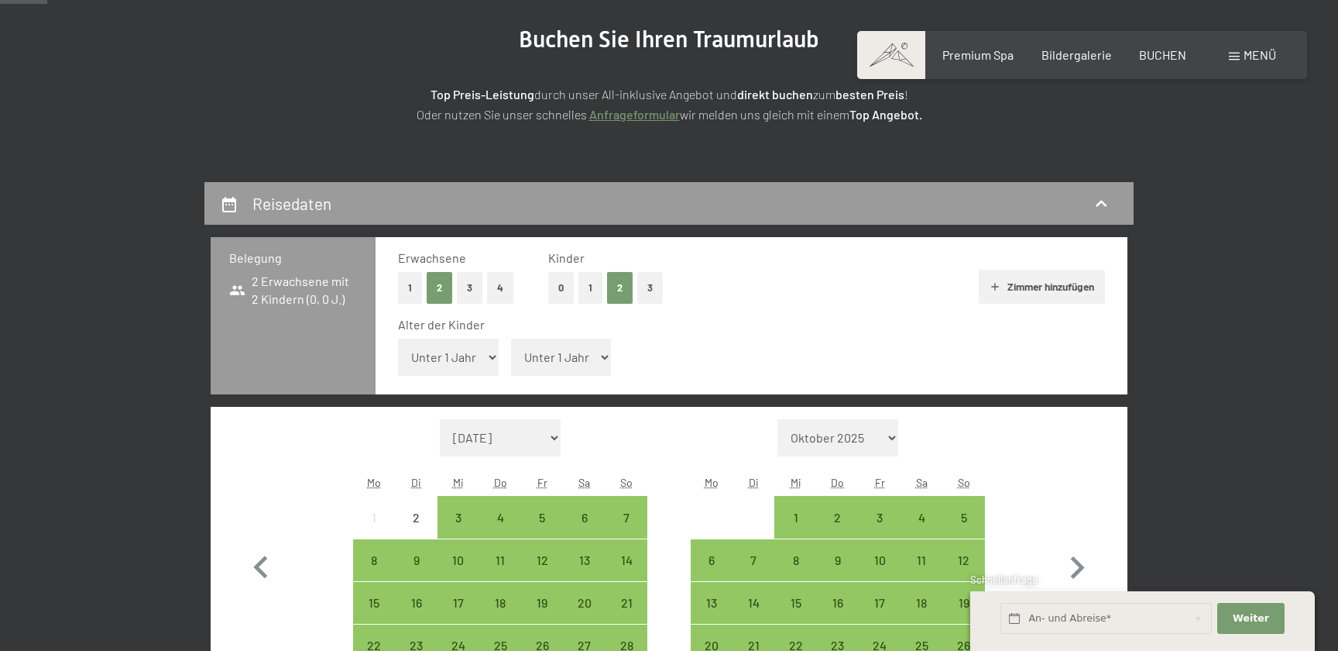
click at [465, 364] on select "Unter 1 Jahr 1 Jahr 2 Jahre 3 Jahre 4 Jahre 5 Jahre 6 Jahre 7 Jahre 8 Jahre 9 J…" at bounding box center [448, 356] width 101 height 37
select select "3"
click at [398, 338] on select "Unter 1 Jahr 1 Jahr 2 Jahre 3 Jahre 4 Jahre 5 Jahre 6 Jahre 7 Jahre 8 Jahre 9 J…" at bounding box center [448, 356] width 101 height 37
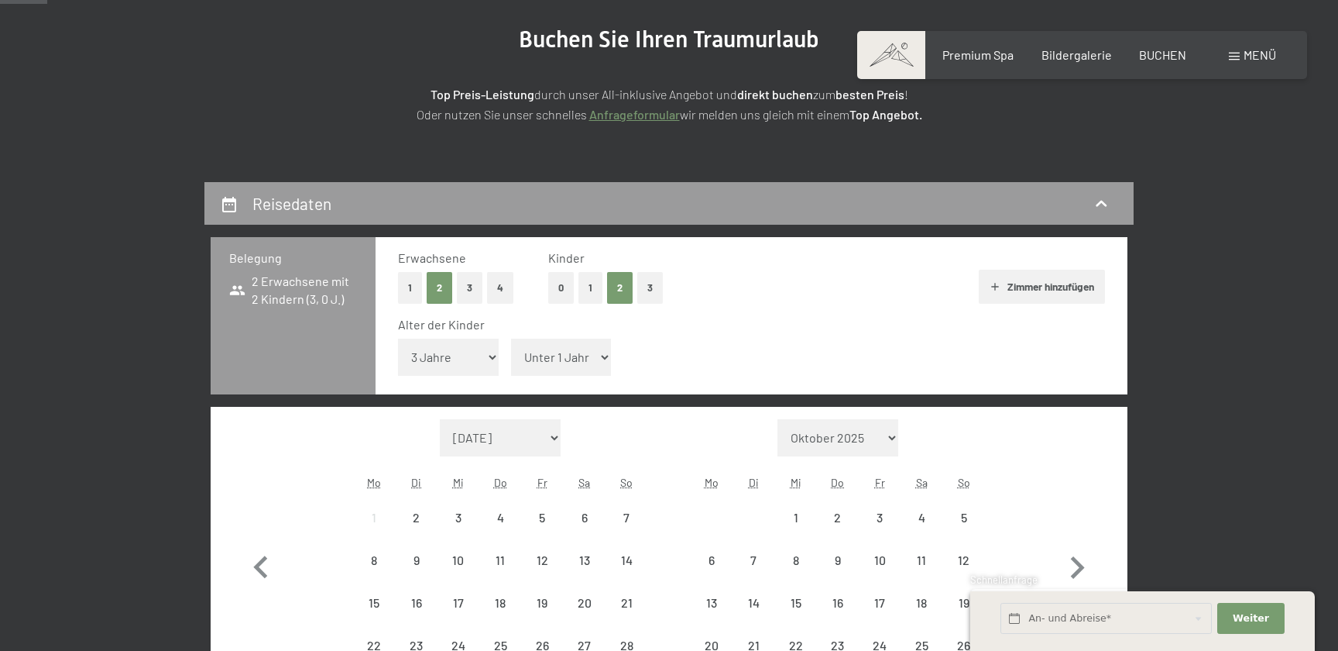
click at [560, 353] on select "Unter 1 Jahr 1 Jahr 2 Jahre 3 Jahre 4 Jahre 5 Jahre 6 Jahre 7 Jahre 8 Jahre 9 J…" at bounding box center [561, 356] width 101 height 37
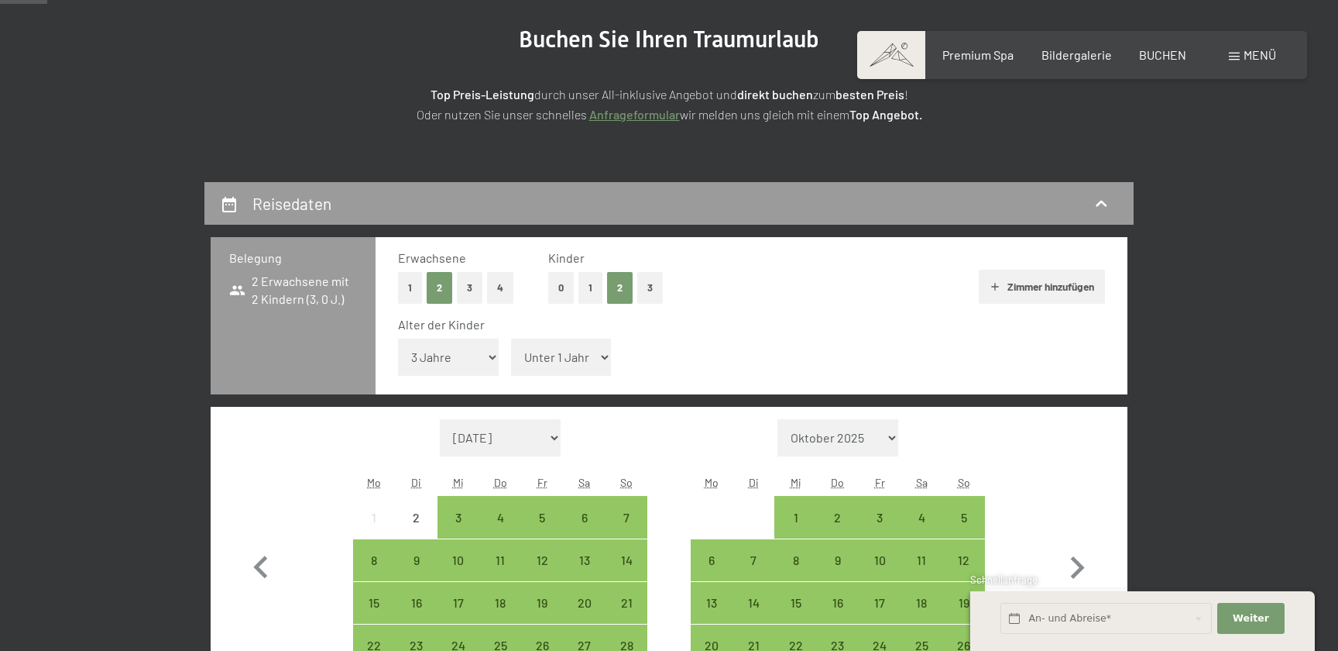
select select "6"
click at [511, 338] on select "Unter 1 Jahr 1 Jahr 2 Jahre 3 Jahre 4 Jahre 5 Jahre 6 Jahre 7 Jahre 8 Jahre 9 J…" at bounding box center [561, 356] width 101 height 37
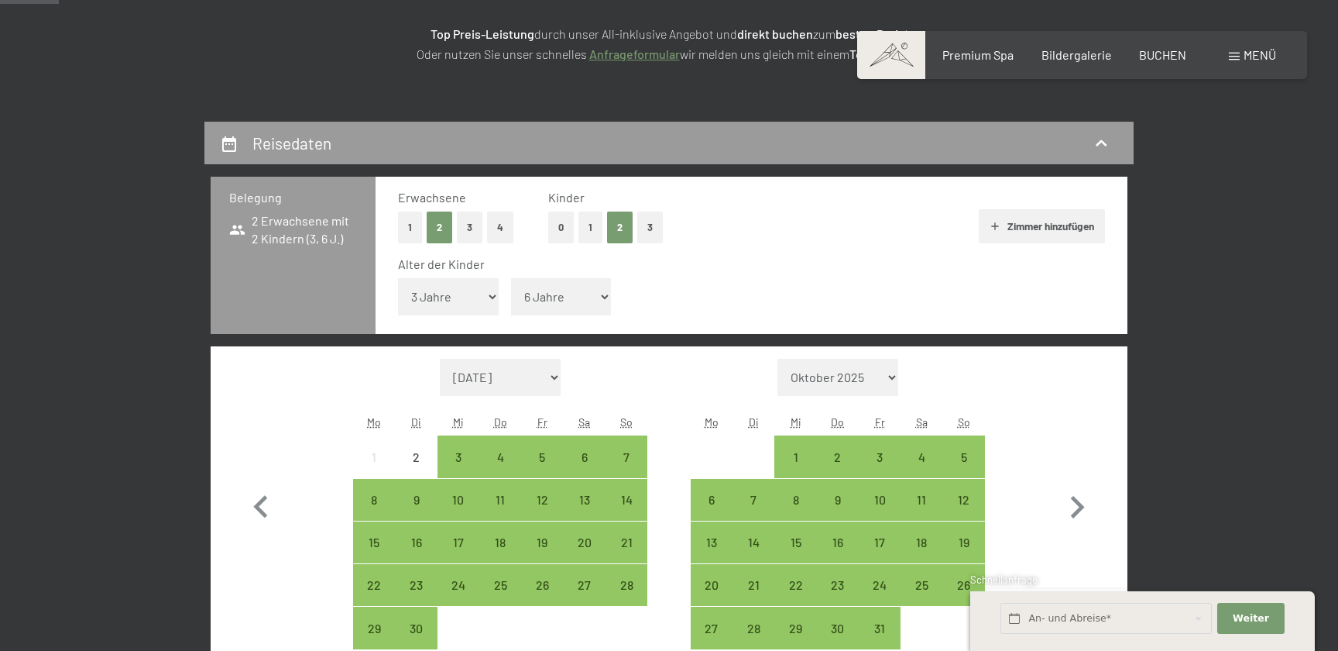
scroll to position [269, 0]
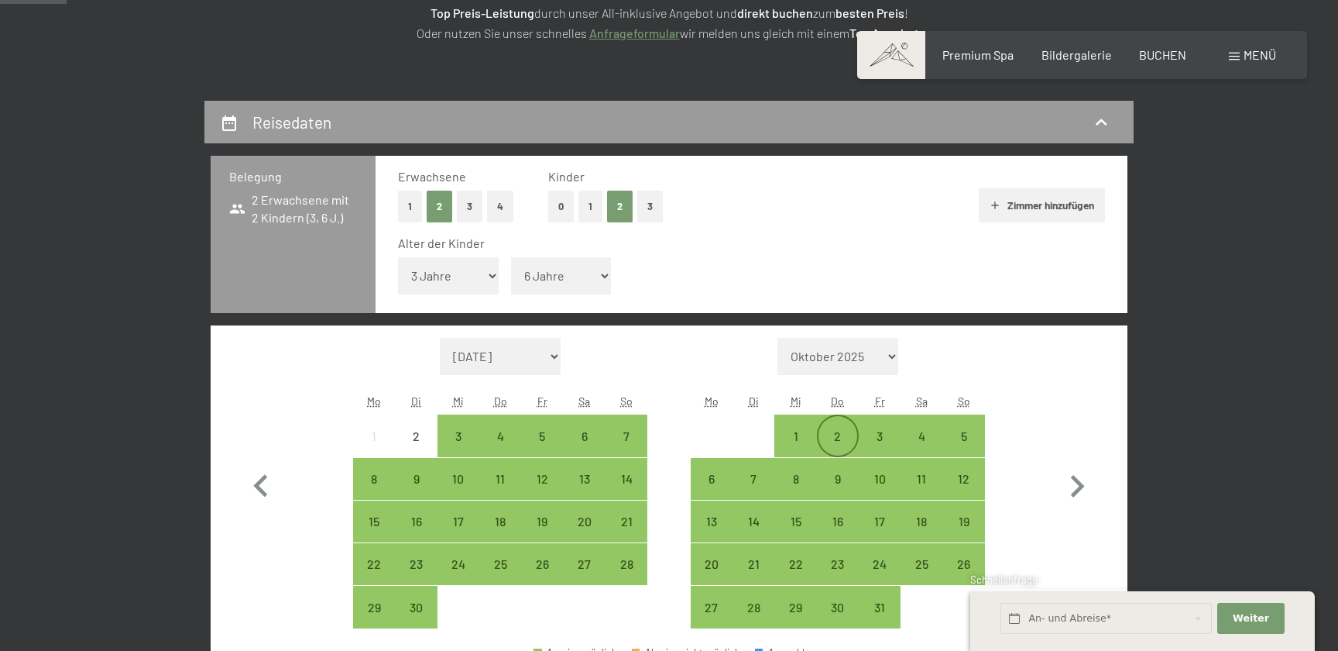
click at [845, 434] on div "2" at bounding box center [838, 449] width 39 height 39
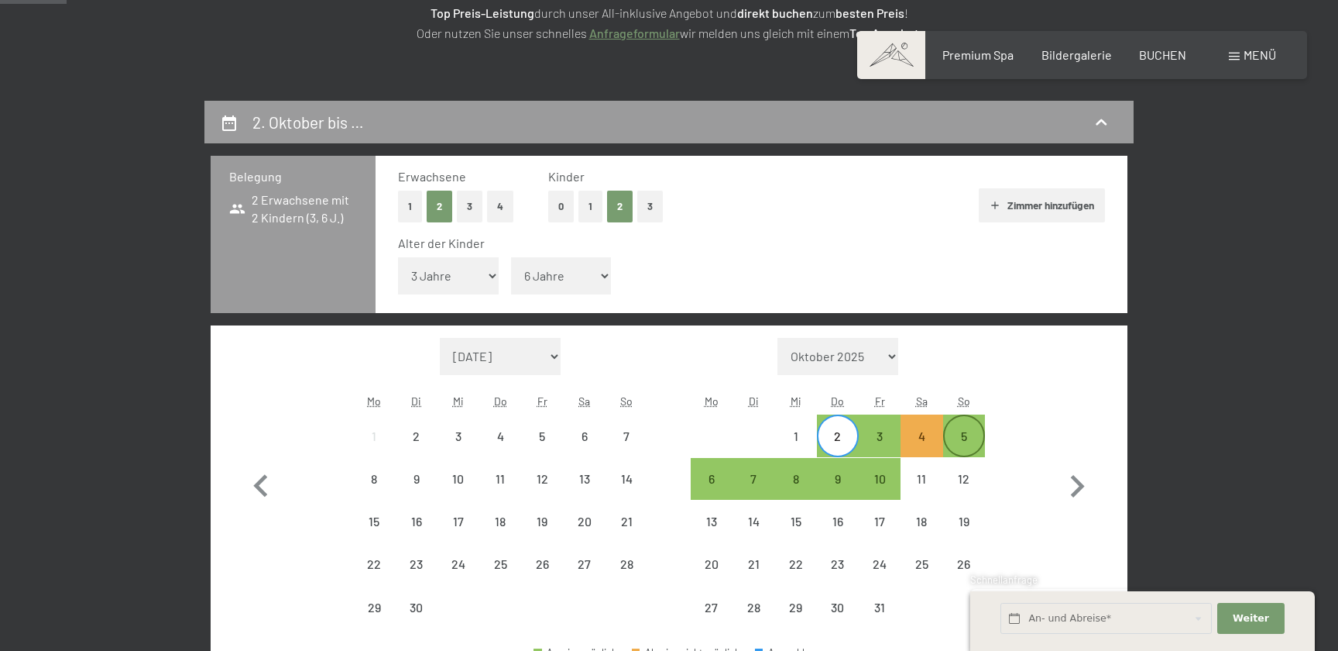
click at [968, 434] on div "5" at bounding box center [964, 449] width 39 height 39
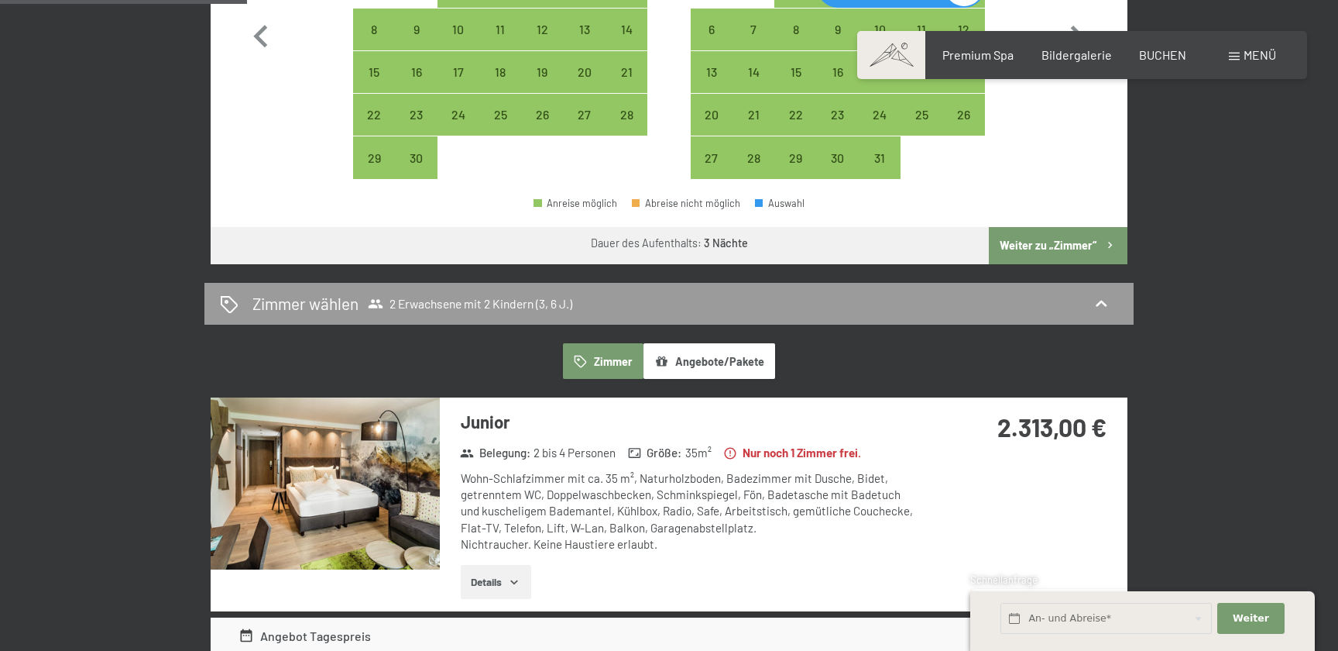
click at [1056, 242] on button "Weiter zu „Zimmer“" at bounding box center [1058, 245] width 139 height 37
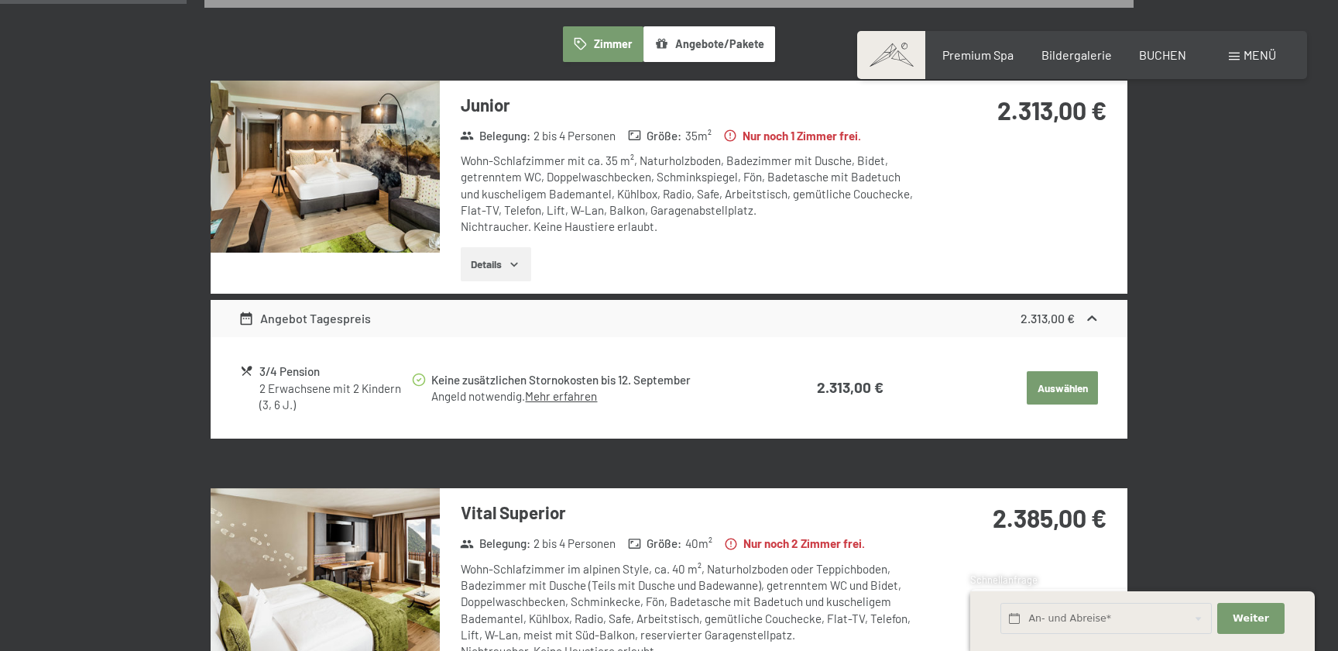
scroll to position [461, 0]
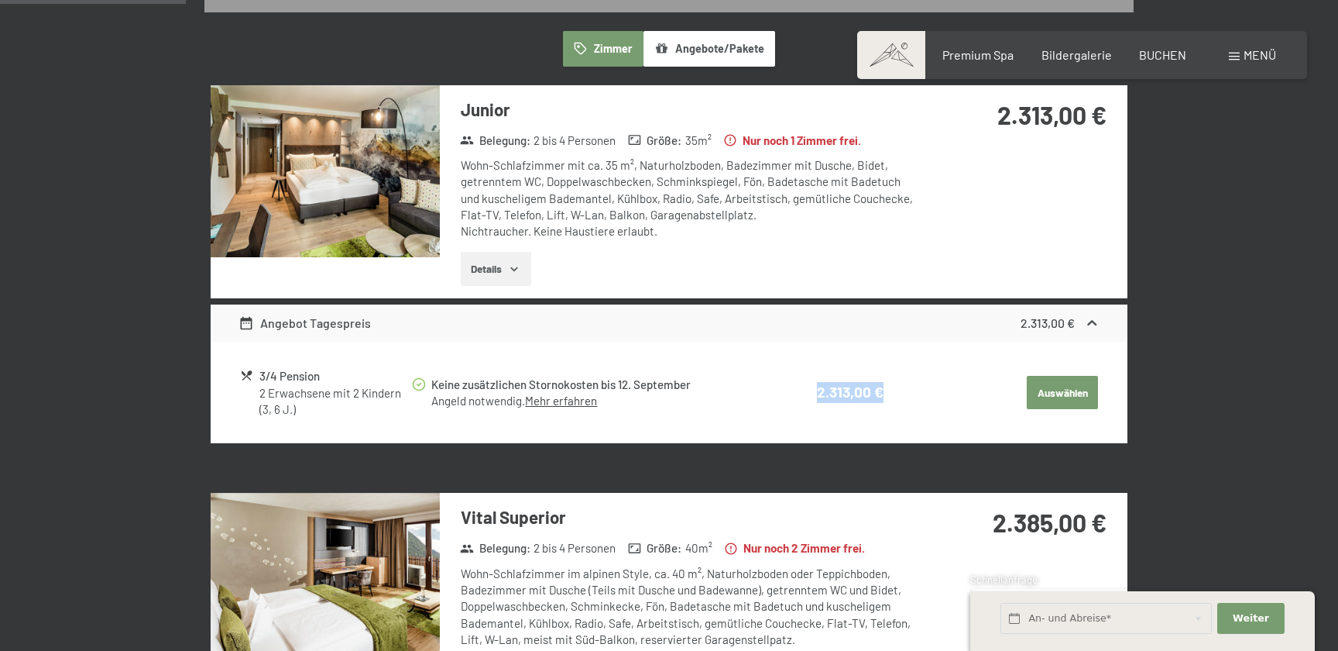
drag, startPoint x: 821, startPoint y: 394, endPoint x: 880, endPoint y: 394, distance: 58.9
click at [880, 394] on strong "2.313,00 €" at bounding box center [850, 392] width 67 height 18
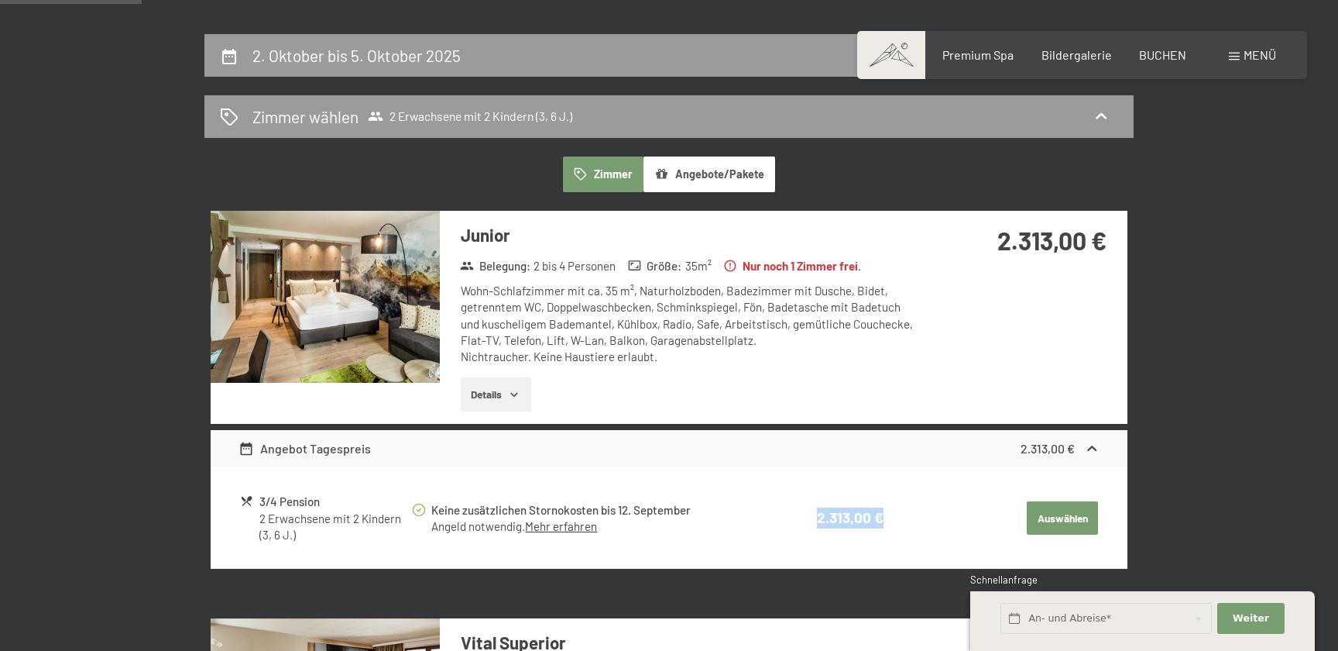
scroll to position [406, 0]
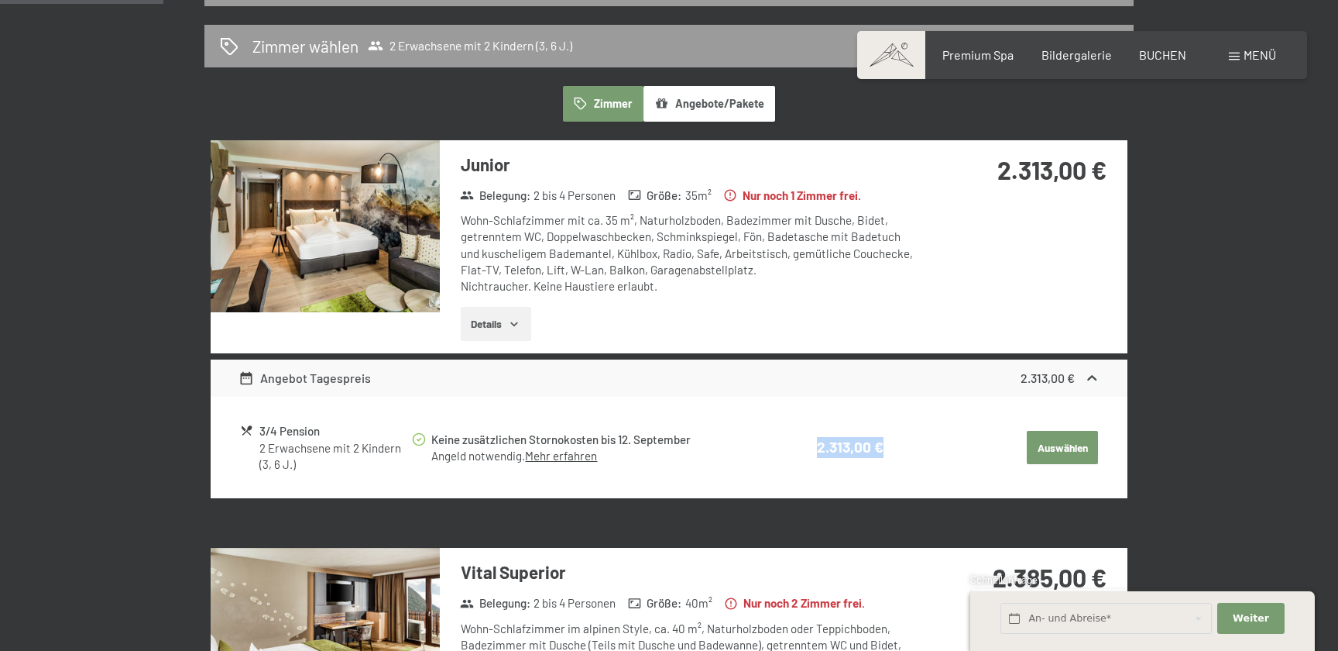
click at [1060, 443] on button "Auswählen" at bounding box center [1062, 448] width 71 height 34
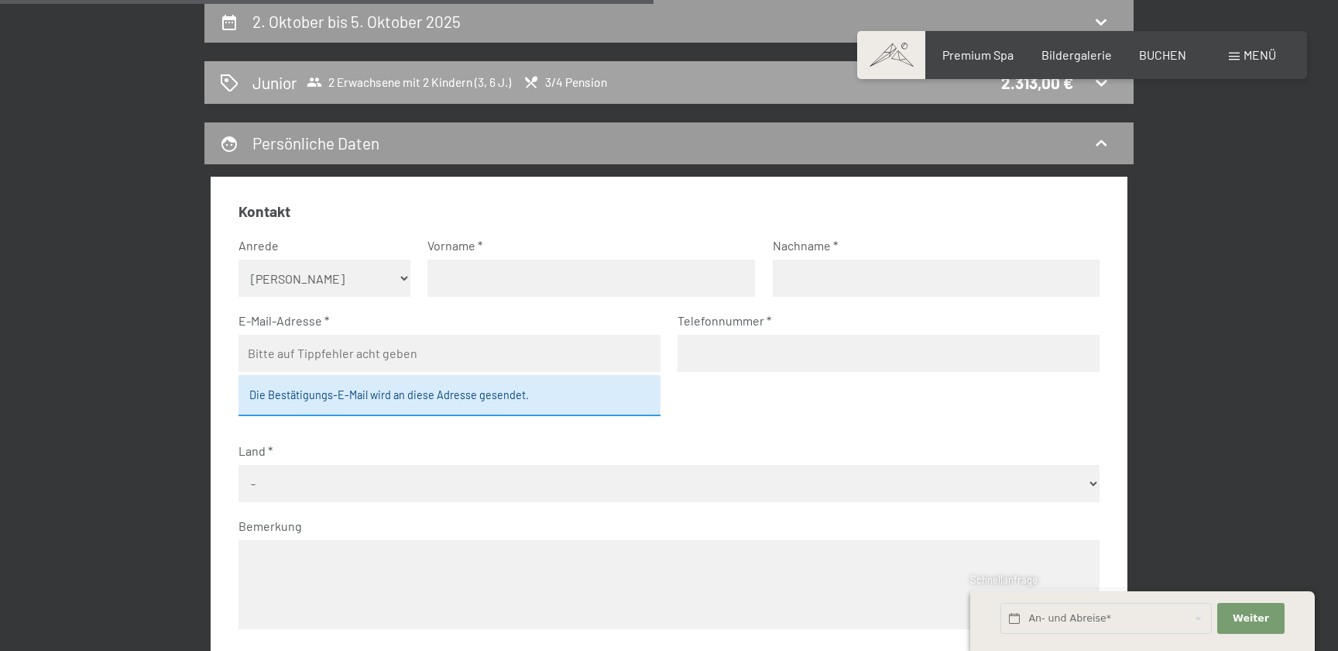
click at [684, 92] on div "Junior 2 Erwachsene mit 2 Kindern (3, 6 J.) 3/4 Pension 2.313,00 €" at bounding box center [669, 82] width 898 height 22
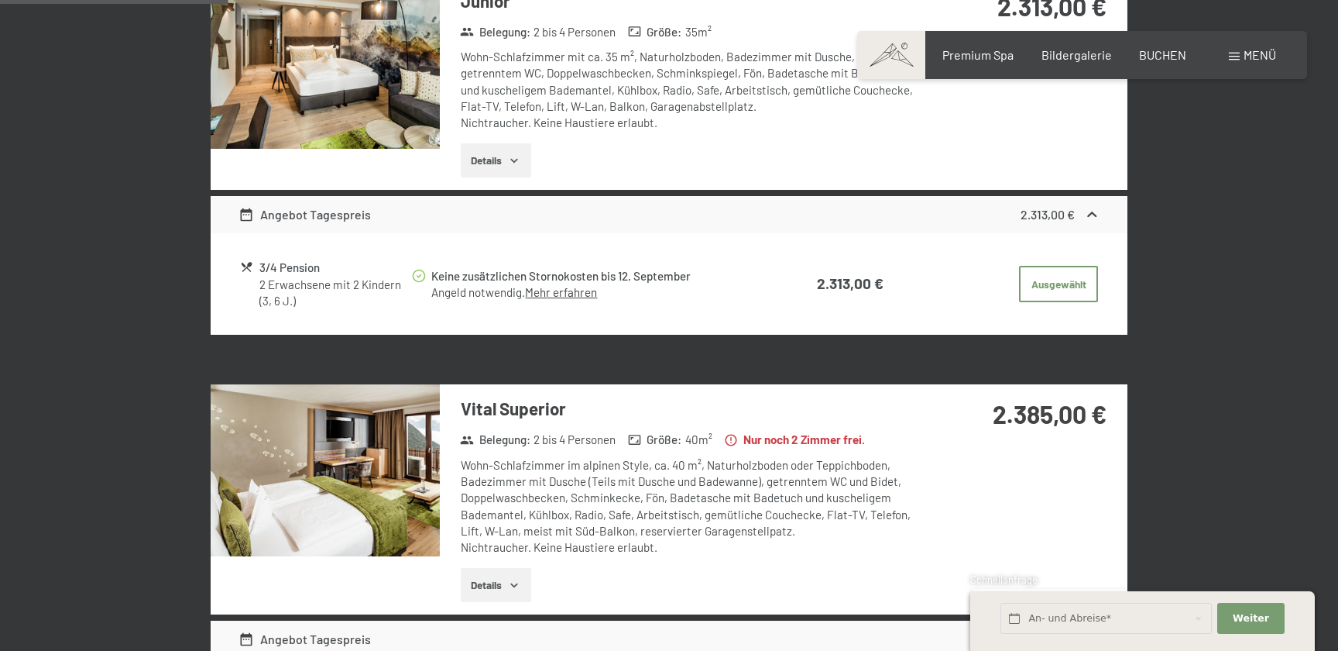
scroll to position [571, 0]
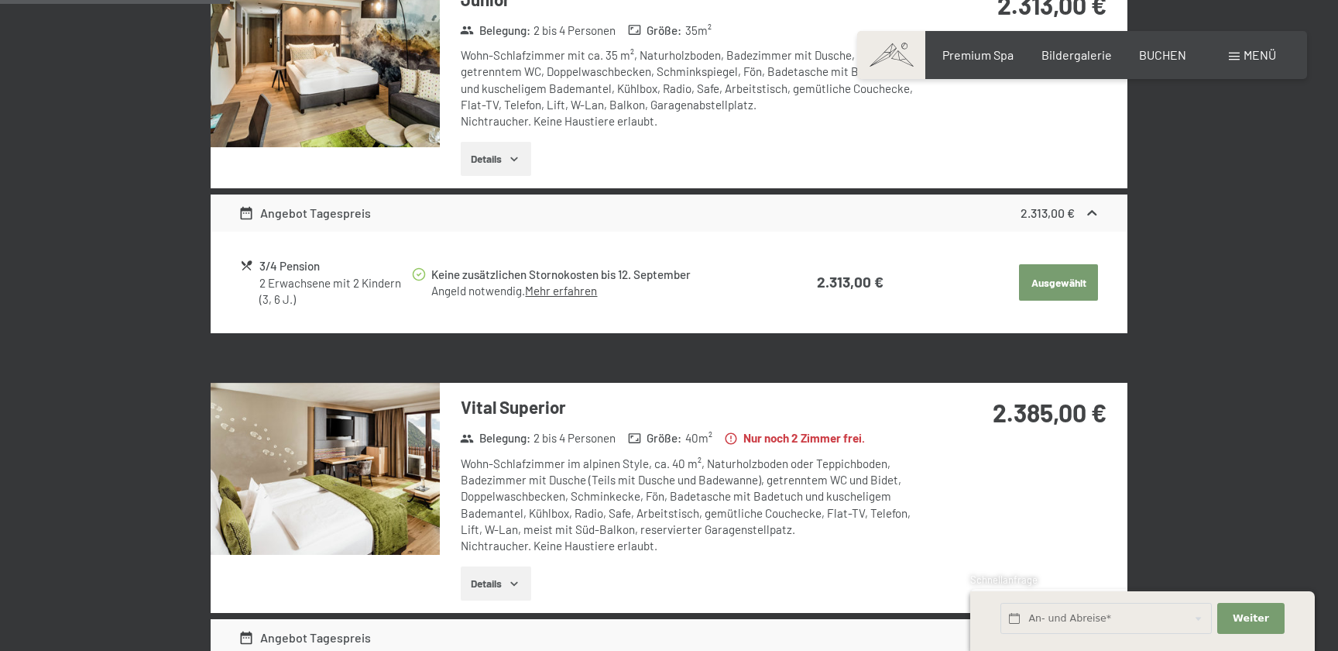
click at [1070, 296] on button "Ausgewählt" at bounding box center [1058, 282] width 79 height 37
click at [1070, 290] on button "Auswählen" at bounding box center [1062, 283] width 71 height 34
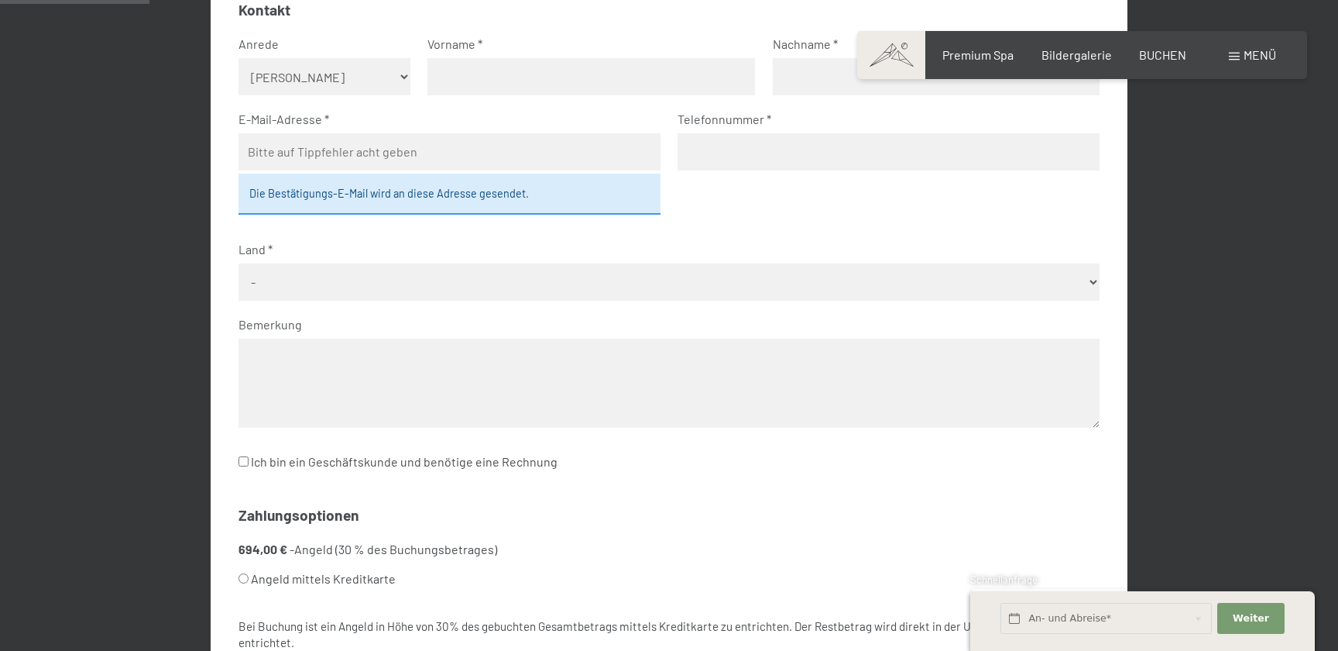
scroll to position [369, 0]
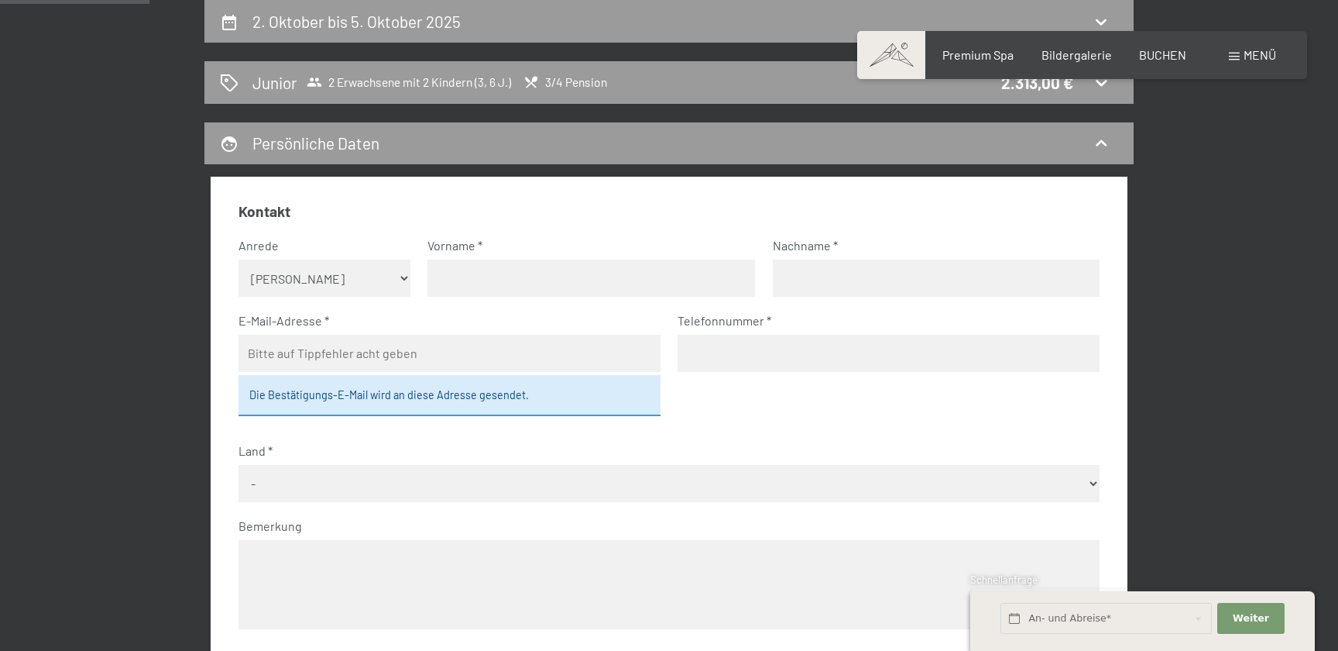
click at [287, 270] on select "Keine Angabe Frau [PERSON_NAME]" at bounding box center [325, 277] width 173 height 37
select select "m"
click at [239, 259] on select "Keine Angabe Frau [PERSON_NAME]" at bounding box center [325, 277] width 173 height 37
click at [472, 271] on input "text" at bounding box center [592, 277] width 328 height 37
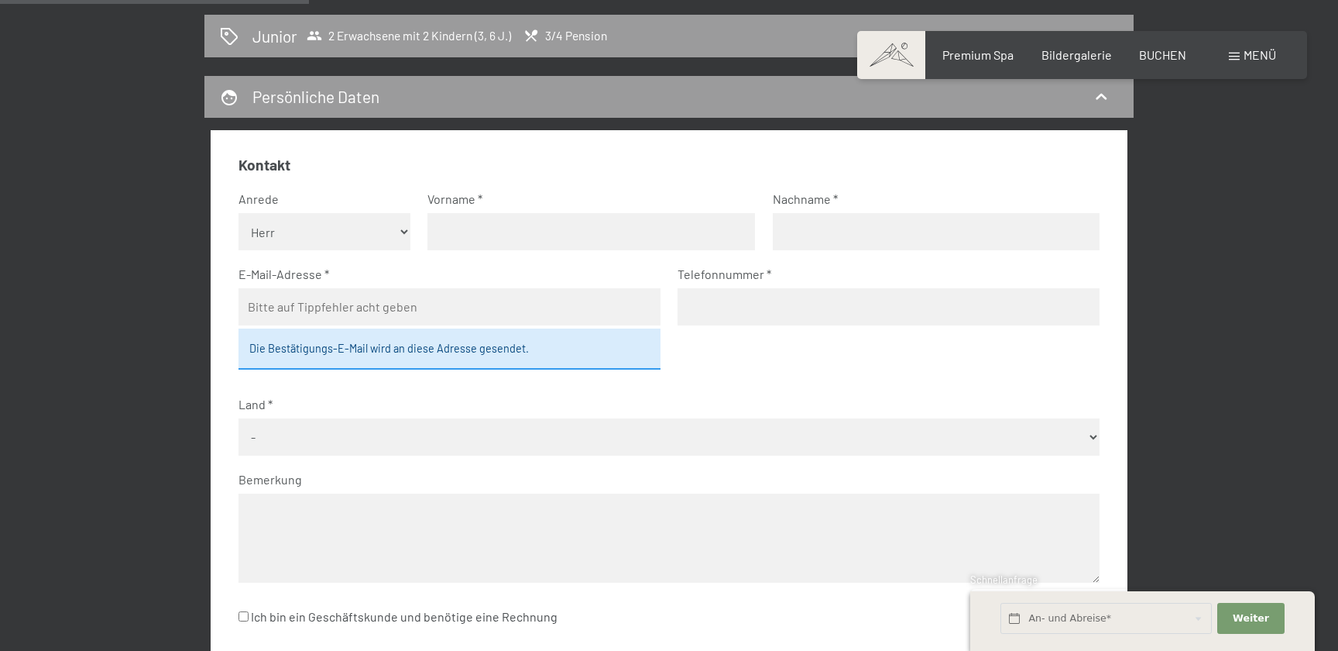
scroll to position [418, 0]
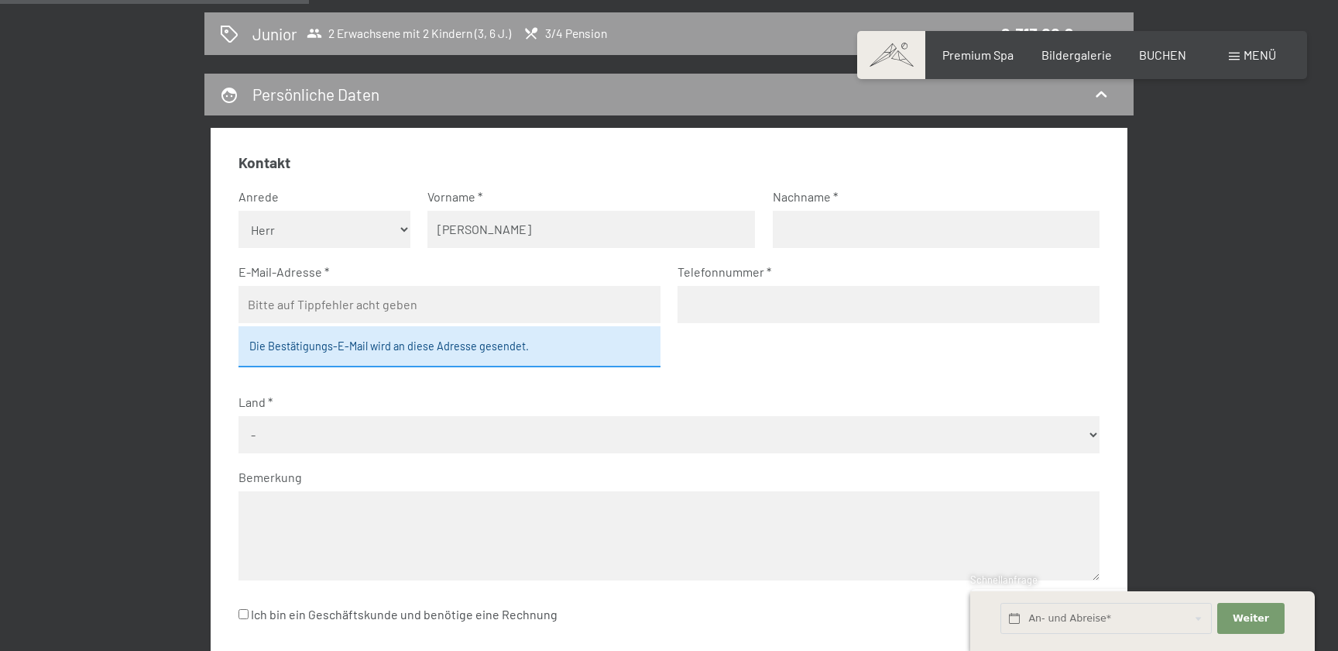
type input "[PERSON_NAME]"
type input "Hüttenbrink"
type input "[PERSON_NAME][EMAIL_ADDRESS][DOMAIN_NAME]"
click at [694, 305] on input "01602605415" at bounding box center [889, 304] width 422 height 37
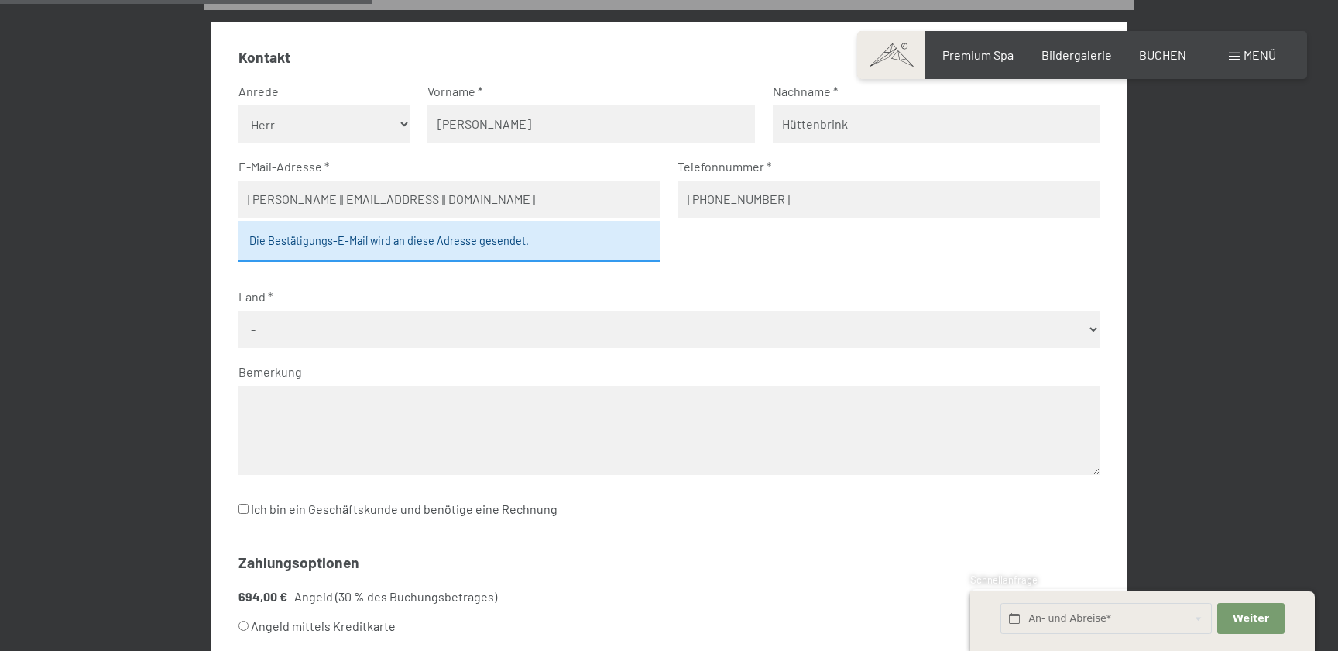
scroll to position [528, 0]
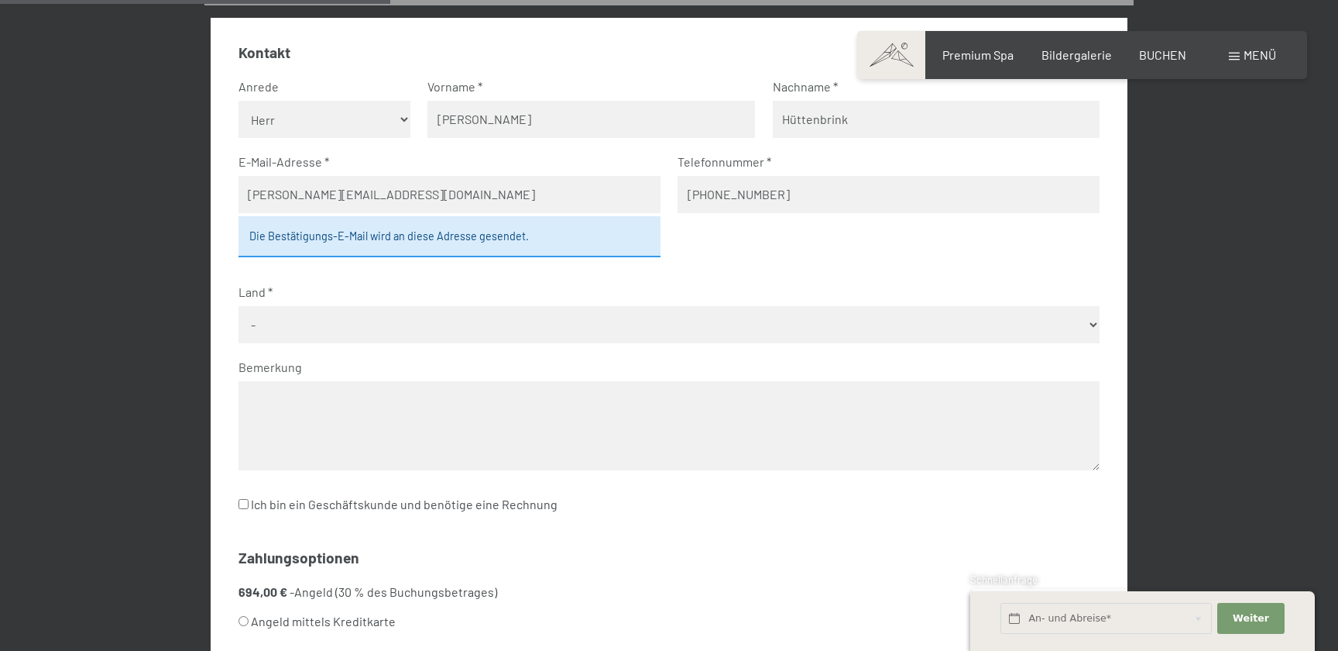
type input "[PHONE_NUMBER]"
click at [472, 328] on select "- [GEOGRAPHIC_DATA] [GEOGRAPHIC_DATA] [GEOGRAPHIC_DATA] [GEOGRAPHIC_DATA] [GEOG…" at bounding box center [670, 324] width 862 height 37
select select "DEU"
click at [239, 306] on select "- [GEOGRAPHIC_DATA] [GEOGRAPHIC_DATA] [GEOGRAPHIC_DATA] [GEOGRAPHIC_DATA] [GEOG…" at bounding box center [670, 324] width 862 height 37
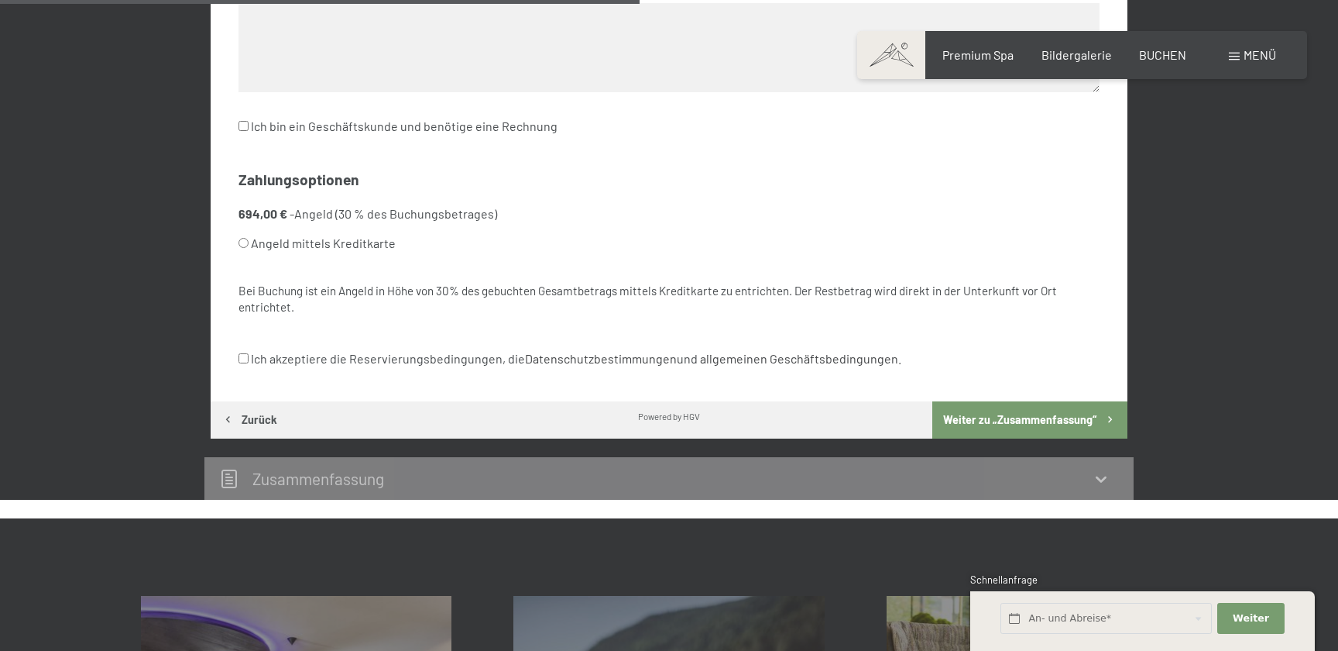
scroll to position [940, 0]
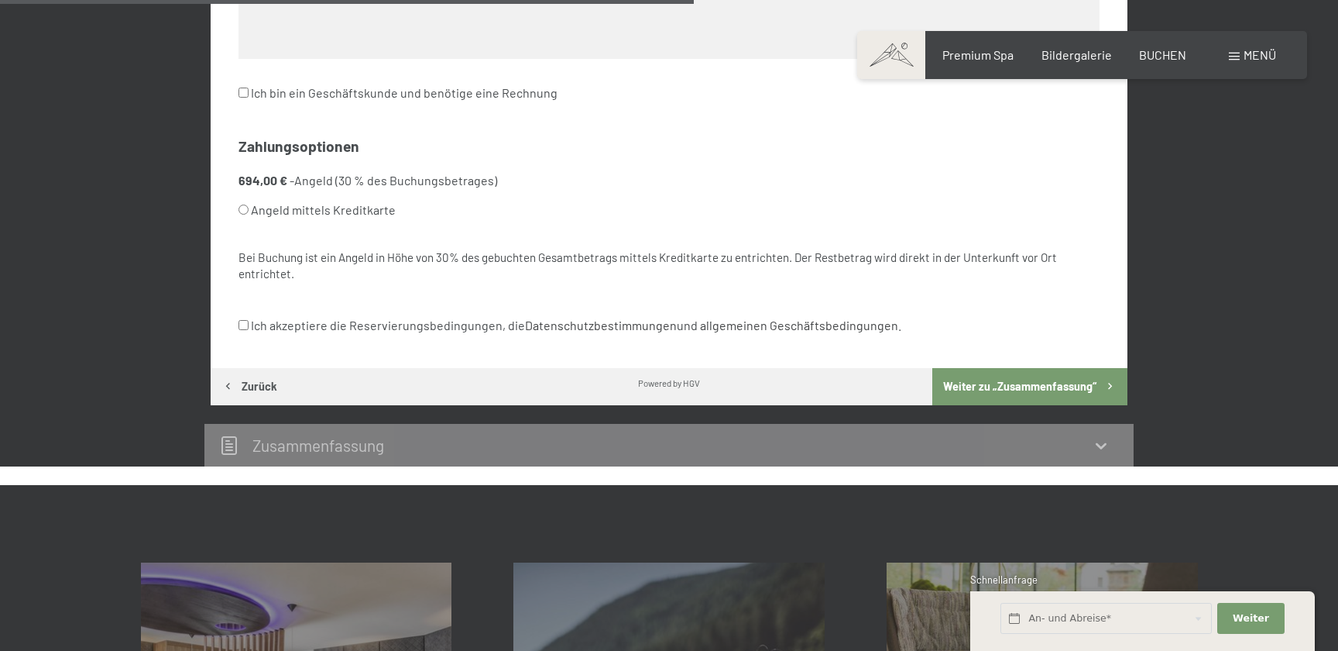
click at [358, 206] on label "Angeld mittels Kreditkarte" at bounding box center [651, 209] width 825 height 29
click at [249, 206] on input "Angeld mittels Kreditkarte" at bounding box center [244, 209] width 10 height 10
radio input "true"
click at [397, 323] on label "Ich akzeptiere die Reservierungsbedingungen, die Datenschutzbestimmungen und al…" at bounding box center [570, 325] width 663 height 29
click at [249, 323] on input "Ich akzeptiere die Reservierungsbedingungen, die Datenschutzbestimmungen und al…" at bounding box center [244, 325] width 10 height 10
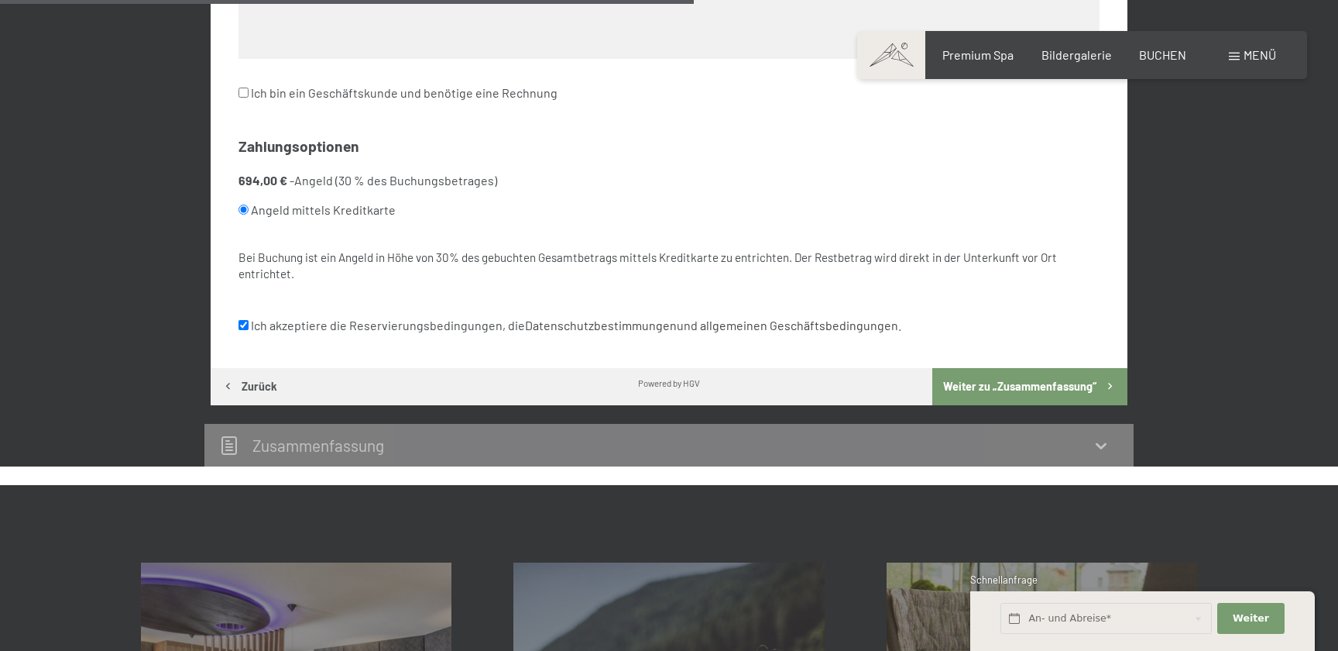
checkbox input "true"
click at [266, 390] on button "Zurück" at bounding box center [249, 386] width 77 height 37
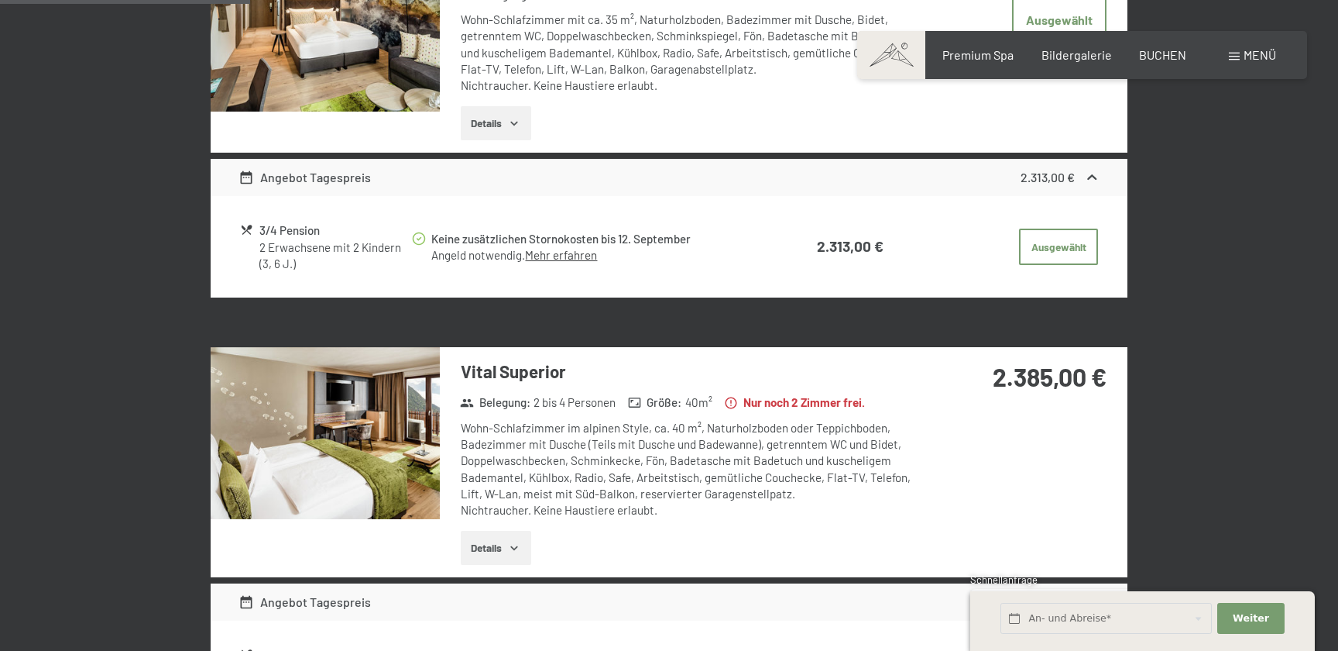
scroll to position [620, 0]
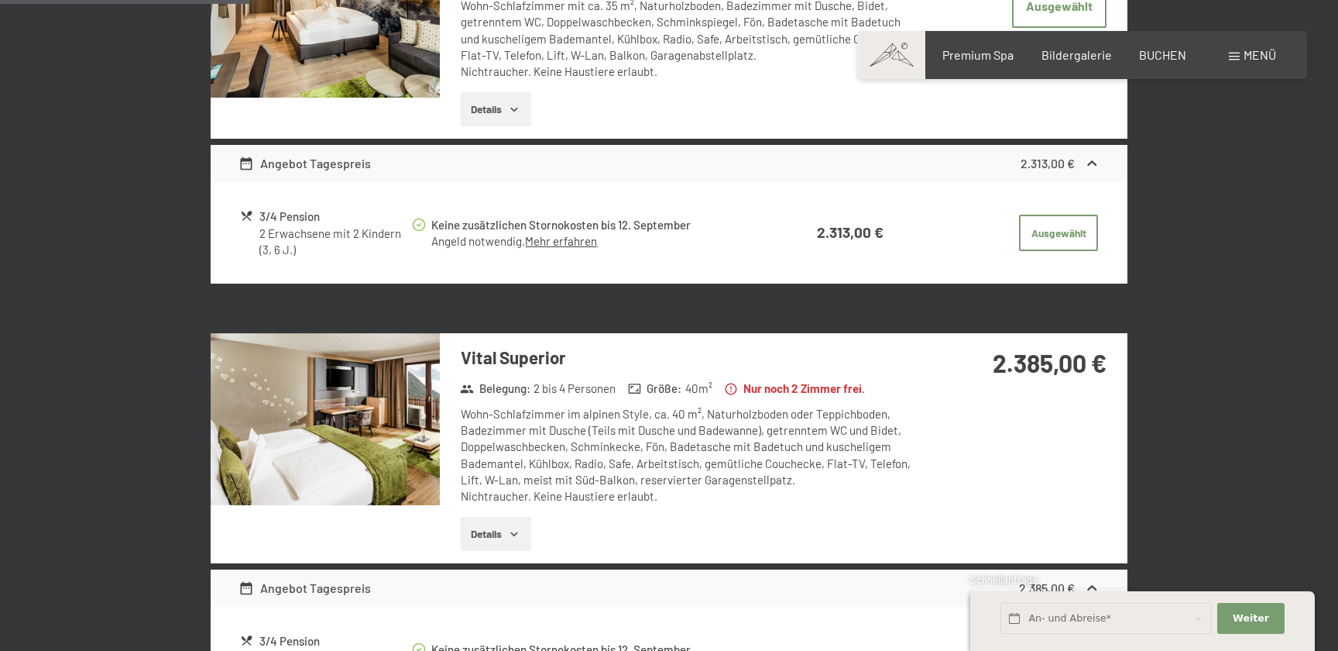
click at [479, 230] on div "Keine zusätzlichen Stornokosten bis 12. September" at bounding box center [592, 225] width 322 height 18
click at [546, 242] on link "Mehr erfahren" at bounding box center [561, 241] width 72 height 14
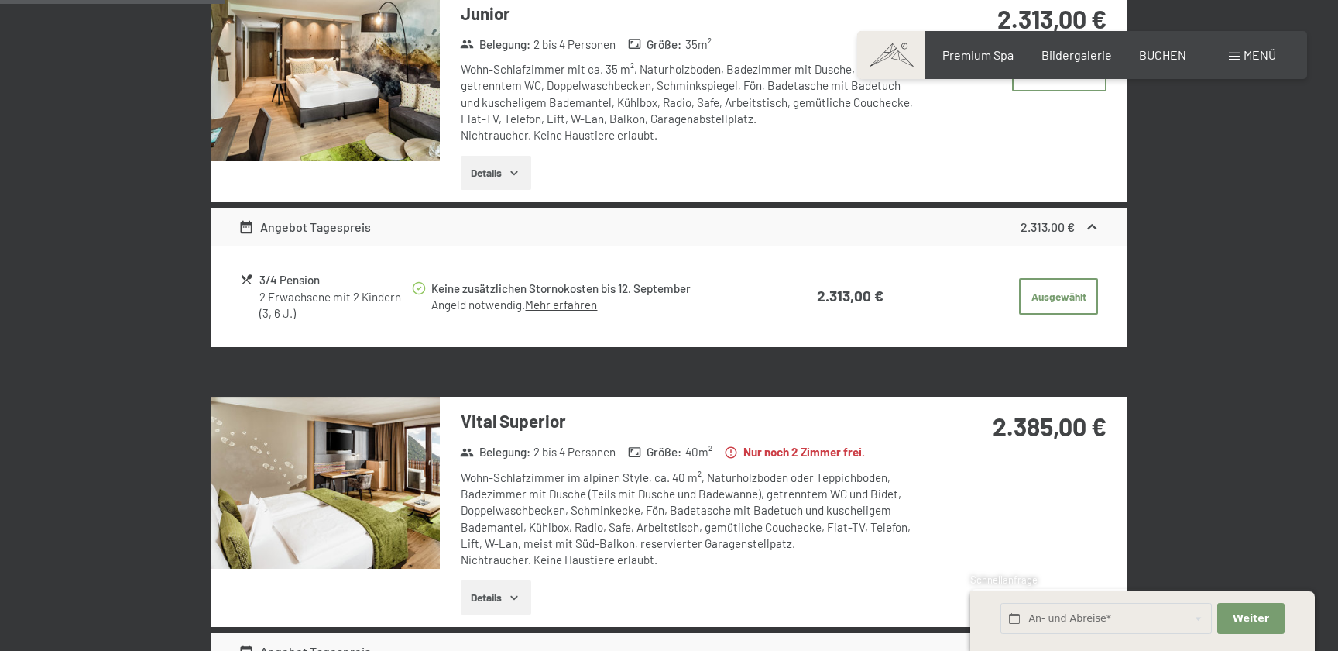
scroll to position [551, 0]
